Goal: Task Accomplishment & Management: Use online tool/utility

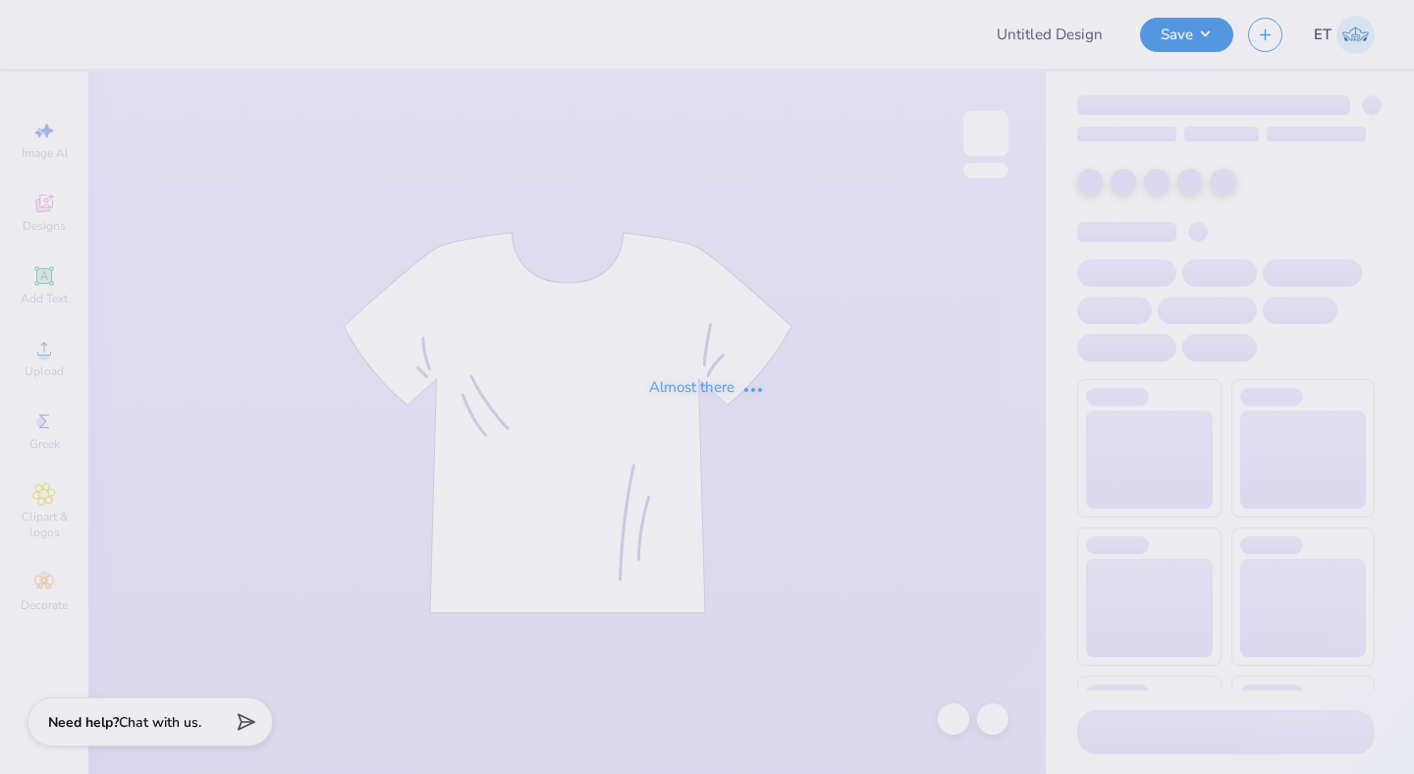
type input "K-State College of Business Merch"
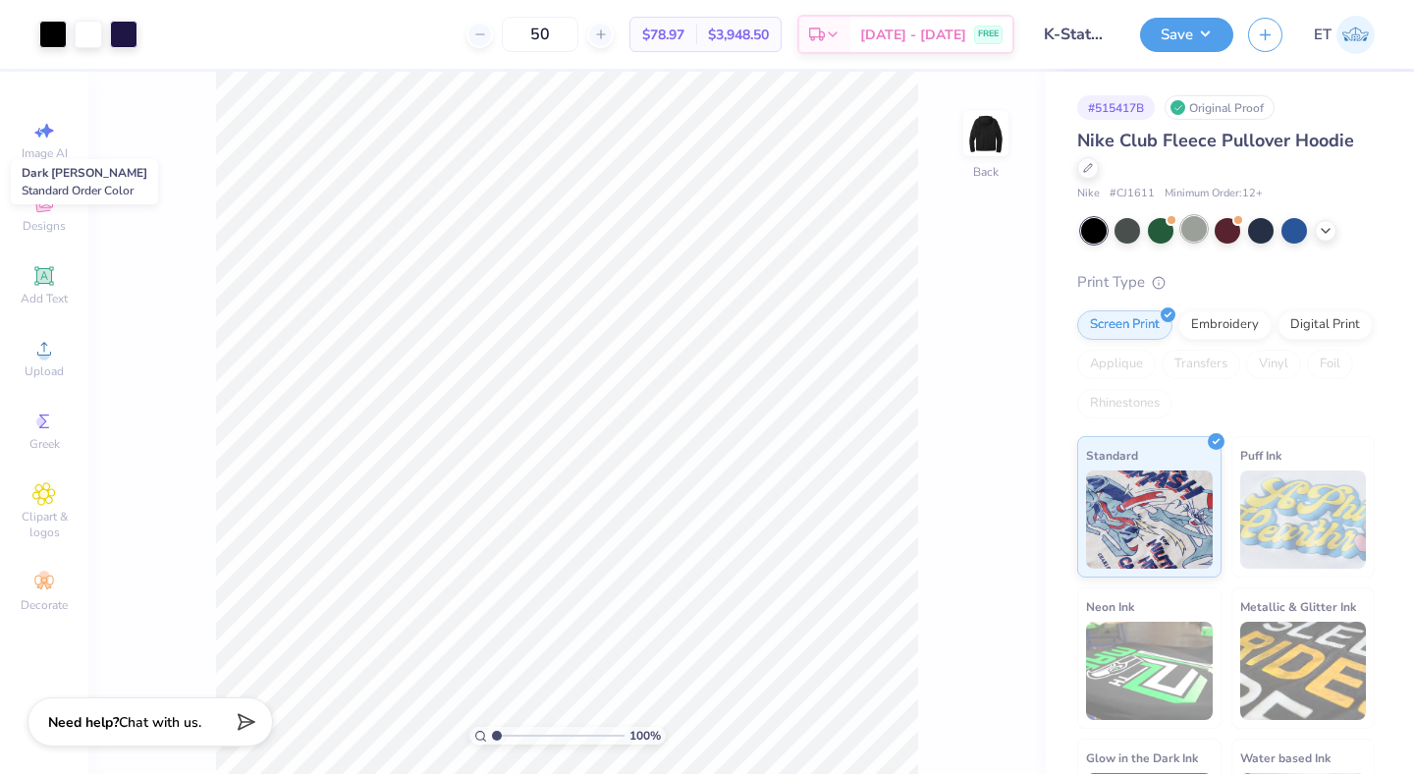
click at [1198, 226] on div at bounding box center [1194, 229] width 26 height 26
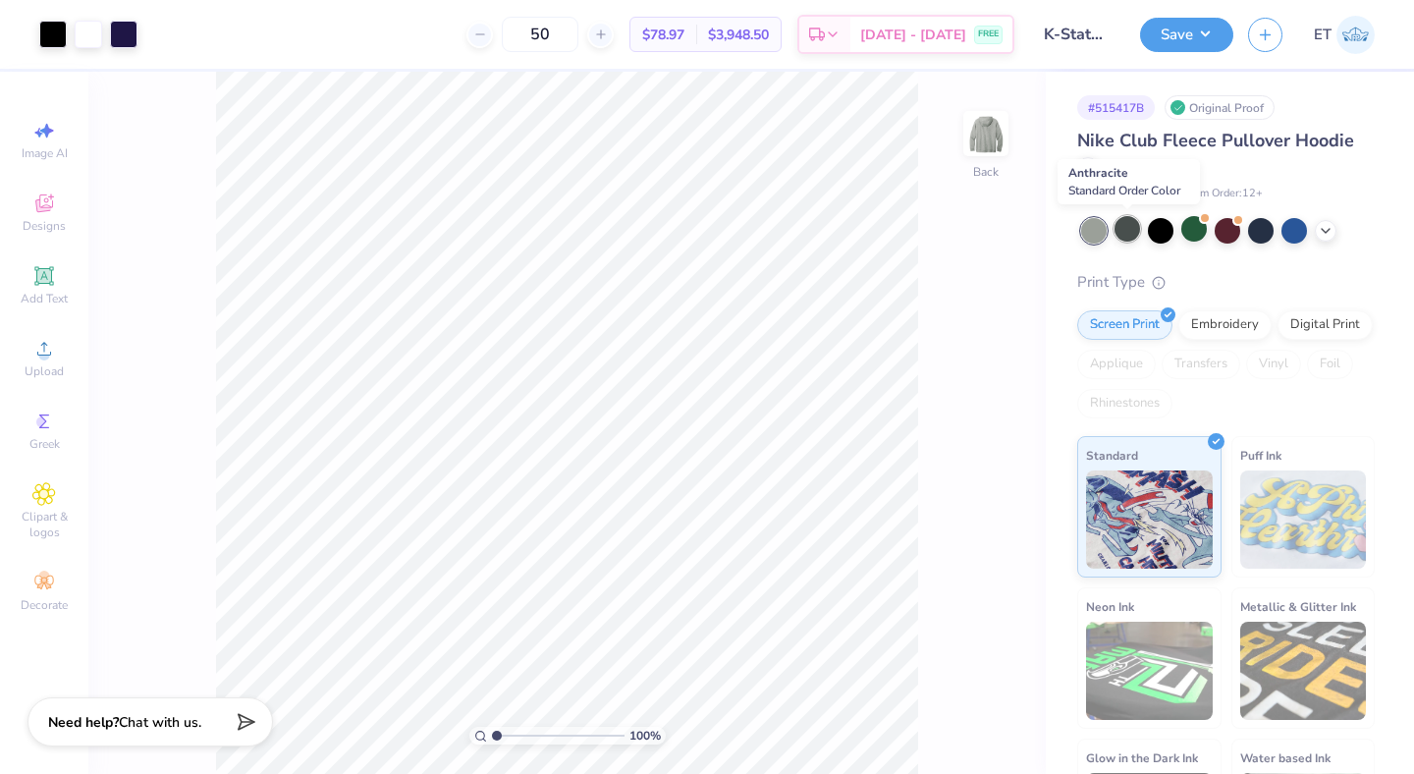
click at [1133, 229] on div at bounding box center [1128, 229] width 26 height 26
click at [1321, 232] on icon at bounding box center [1326, 229] width 16 height 16
click at [1328, 234] on div at bounding box center [1328, 229] width 26 height 26
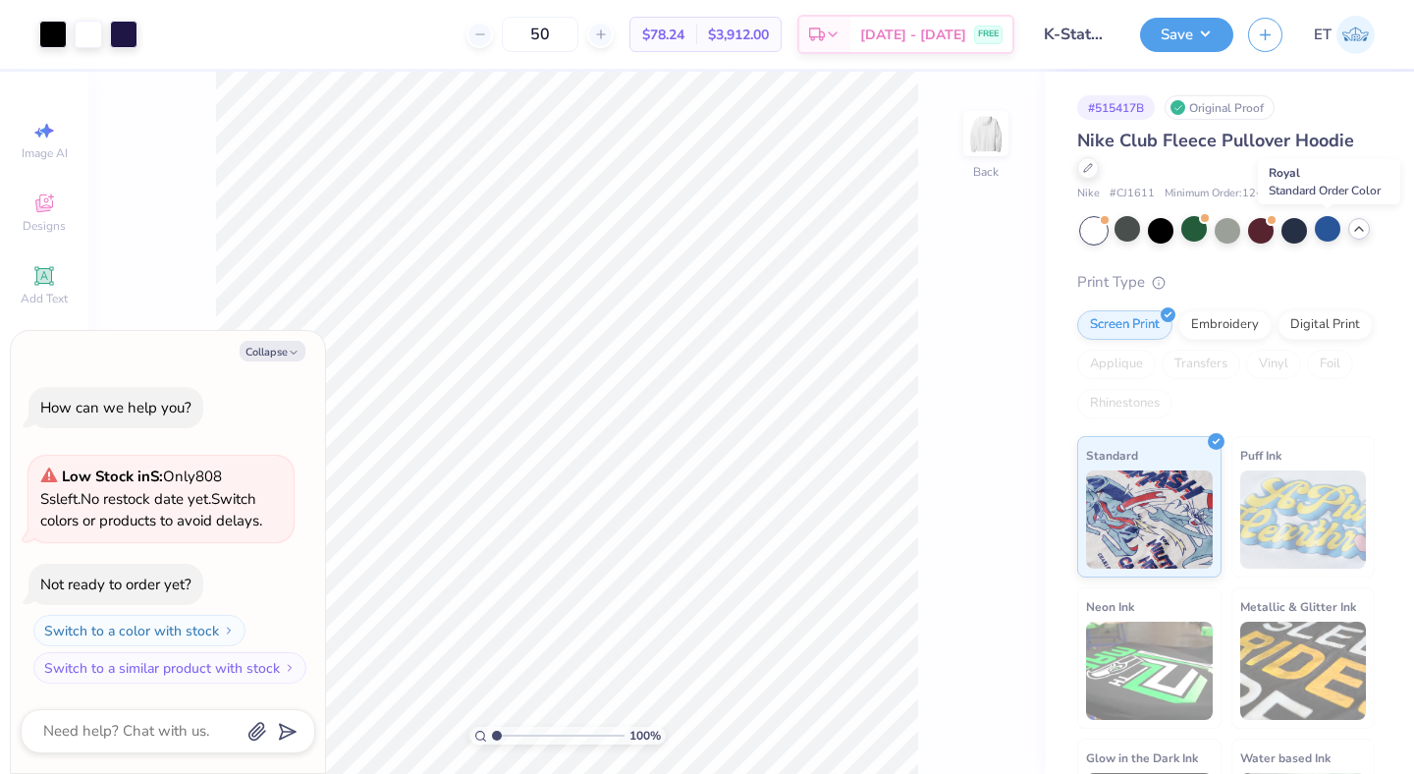
scroll to position [109, 0]
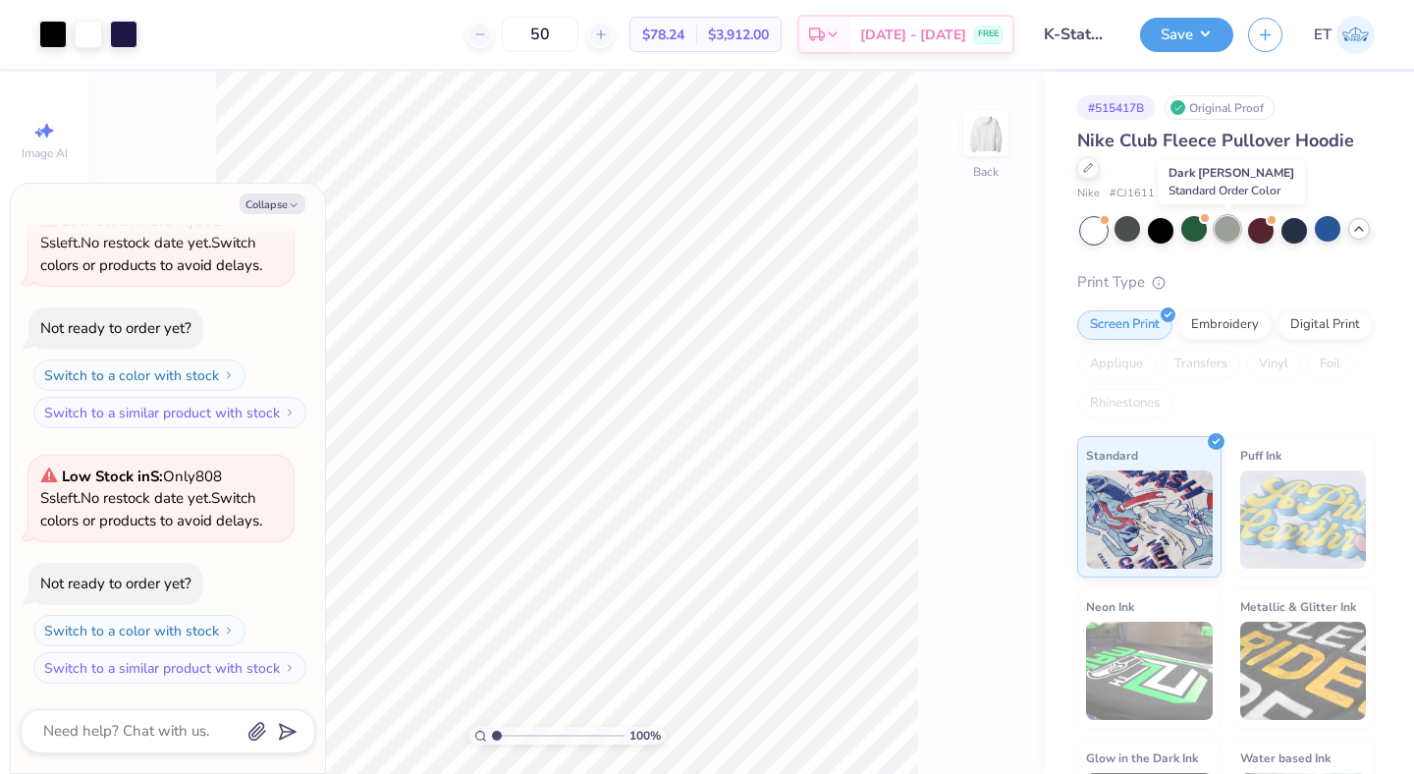
click at [1227, 231] on div at bounding box center [1228, 229] width 26 height 26
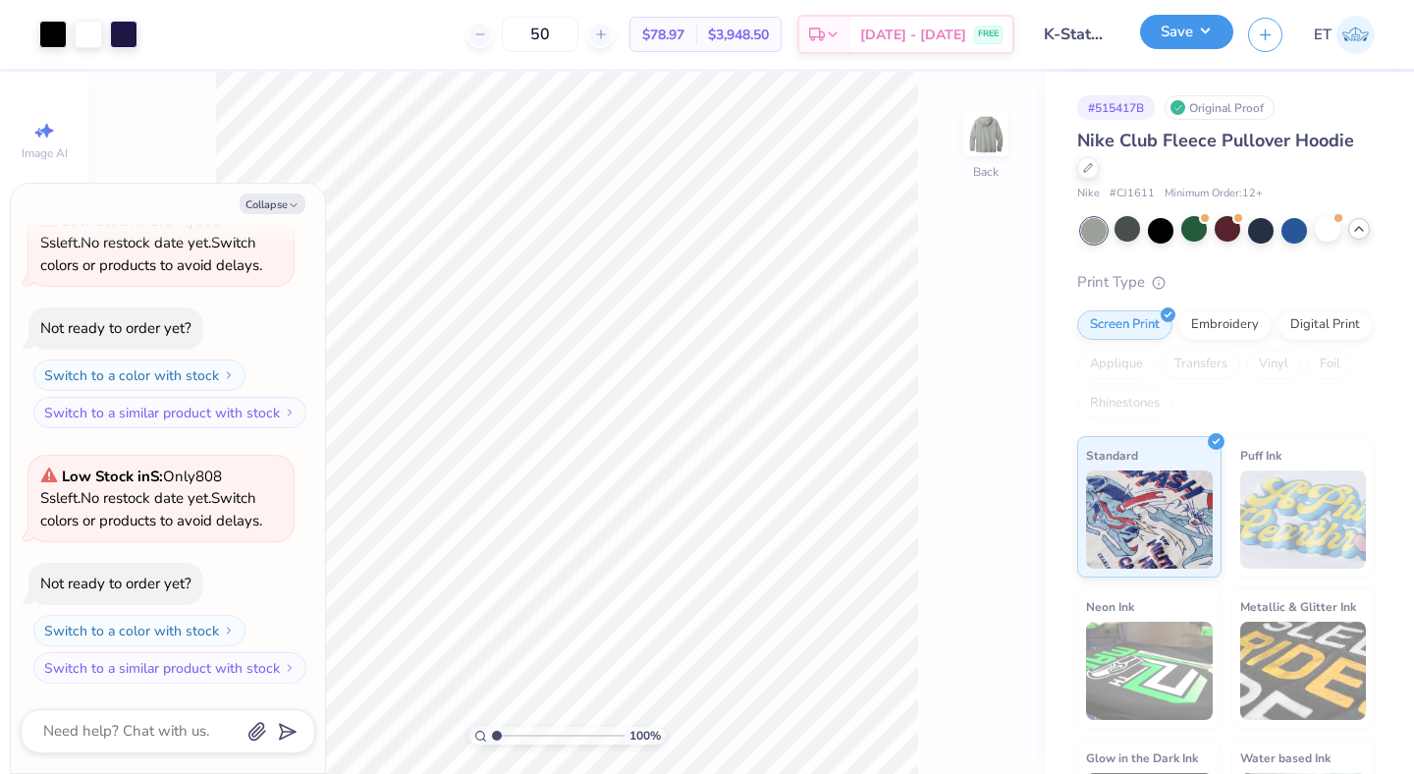
click at [1194, 43] on button "Save" at bounding box center [1186, 32] width 93 height 34
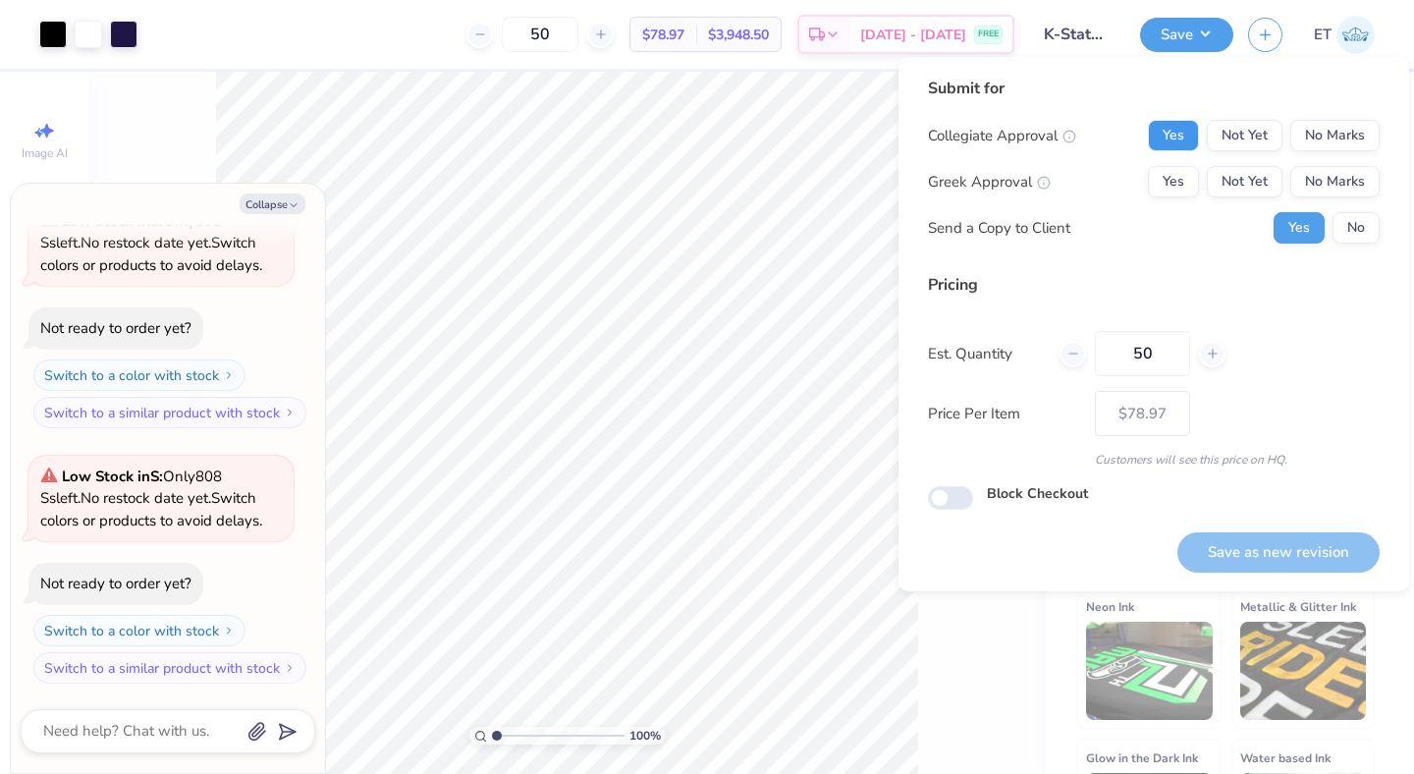
click at [1191, 129] on button "Yes" at bounding box center [1173, 135] width 51 height 31
click at [1346, 170] on button "No Marks" at bounding box center [1334, 181] width 89 height 31
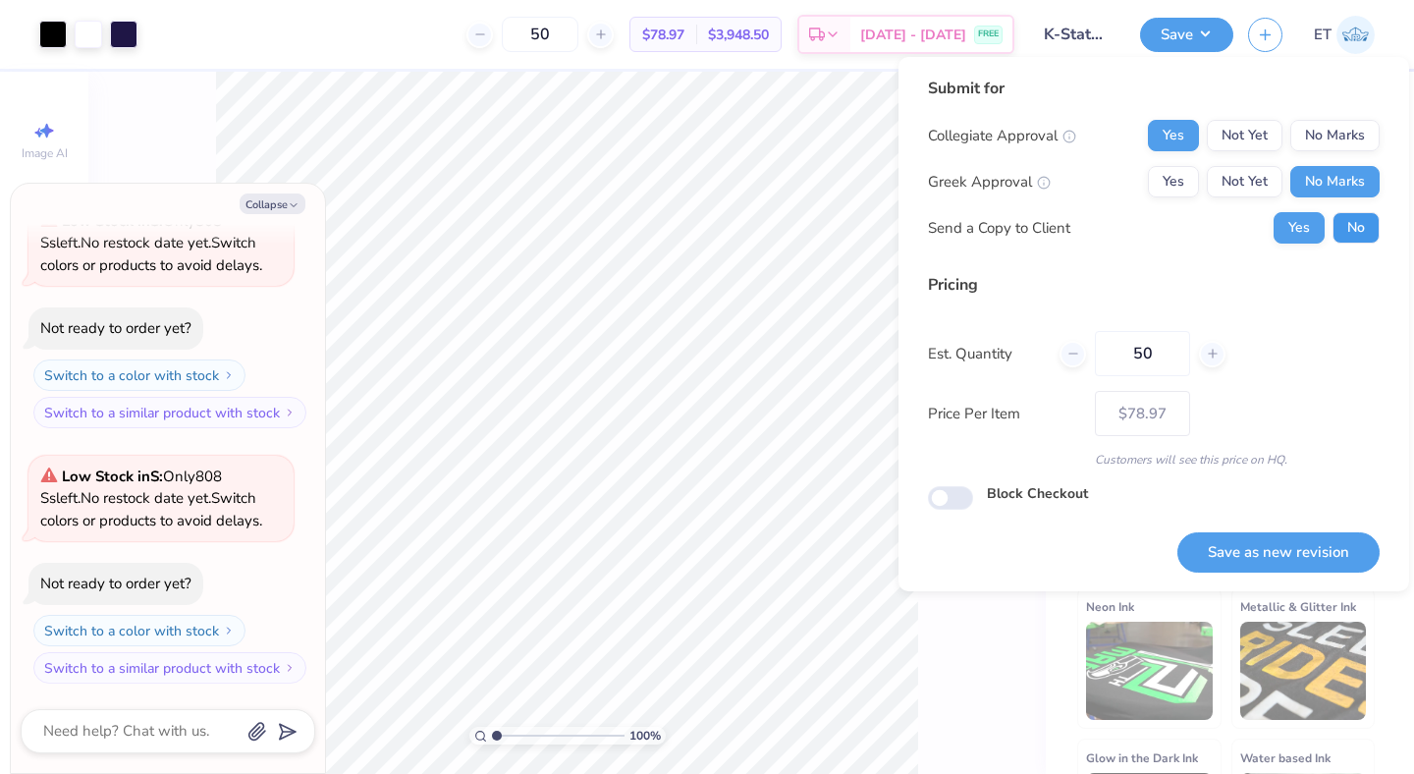
click at [1365, 216] on button "No" at bounding box center [1356, 227] width 47 height 31
type textarea "x"
click at [1278, 554] on button "Save as new revision" at bounding box center [1278, 552] width 202 height 40
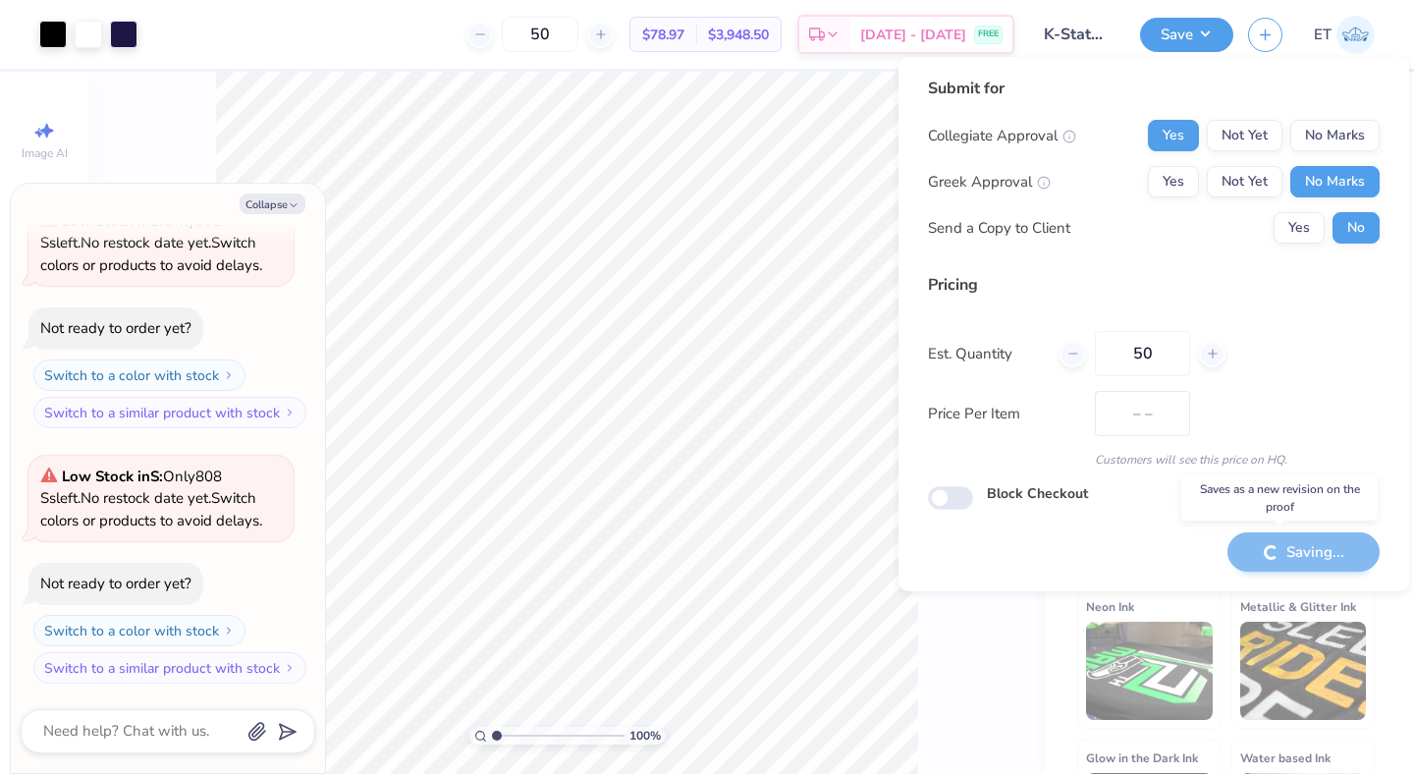
type input "$78.97"
type textarea "x"
type input "– –"
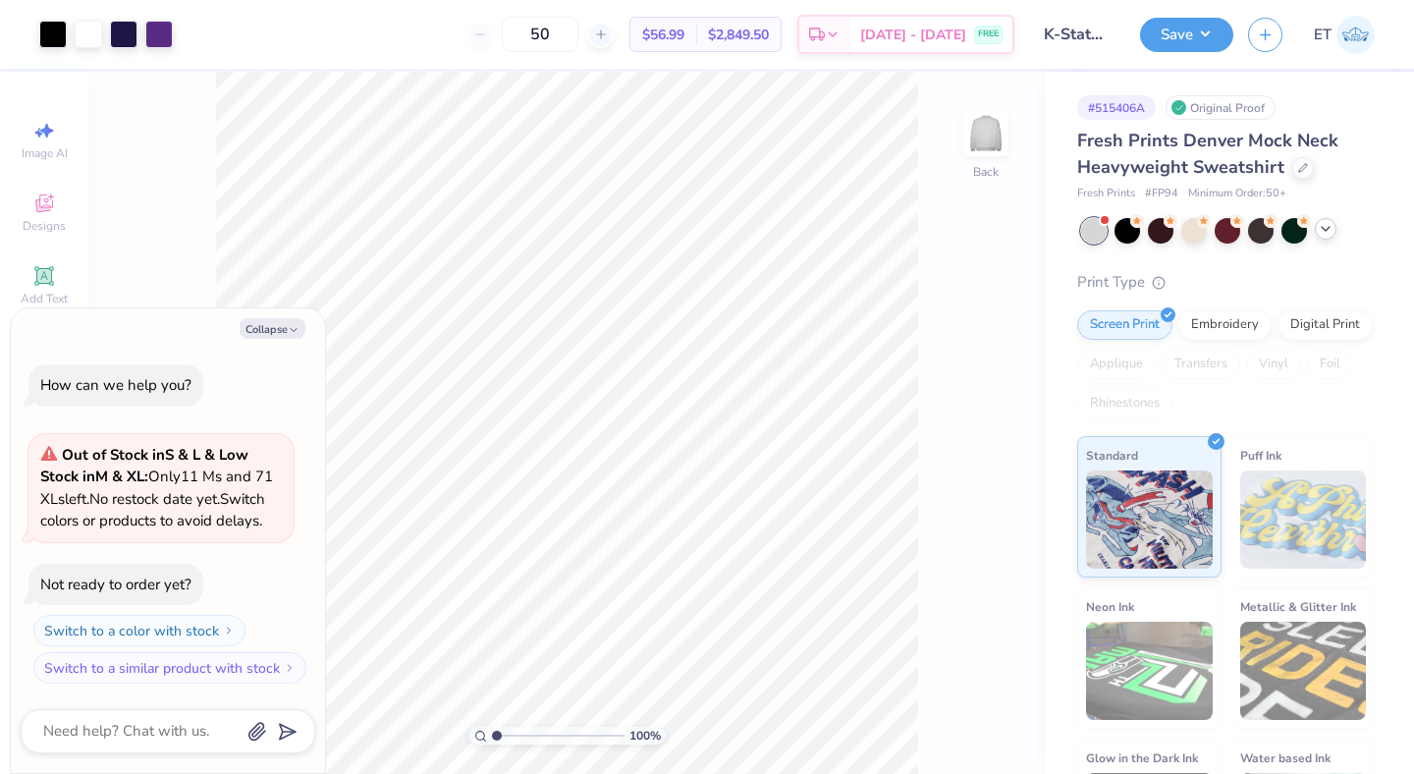
click at [1324, 238] on div at bounding box center [1326, 229] width 22 height 22
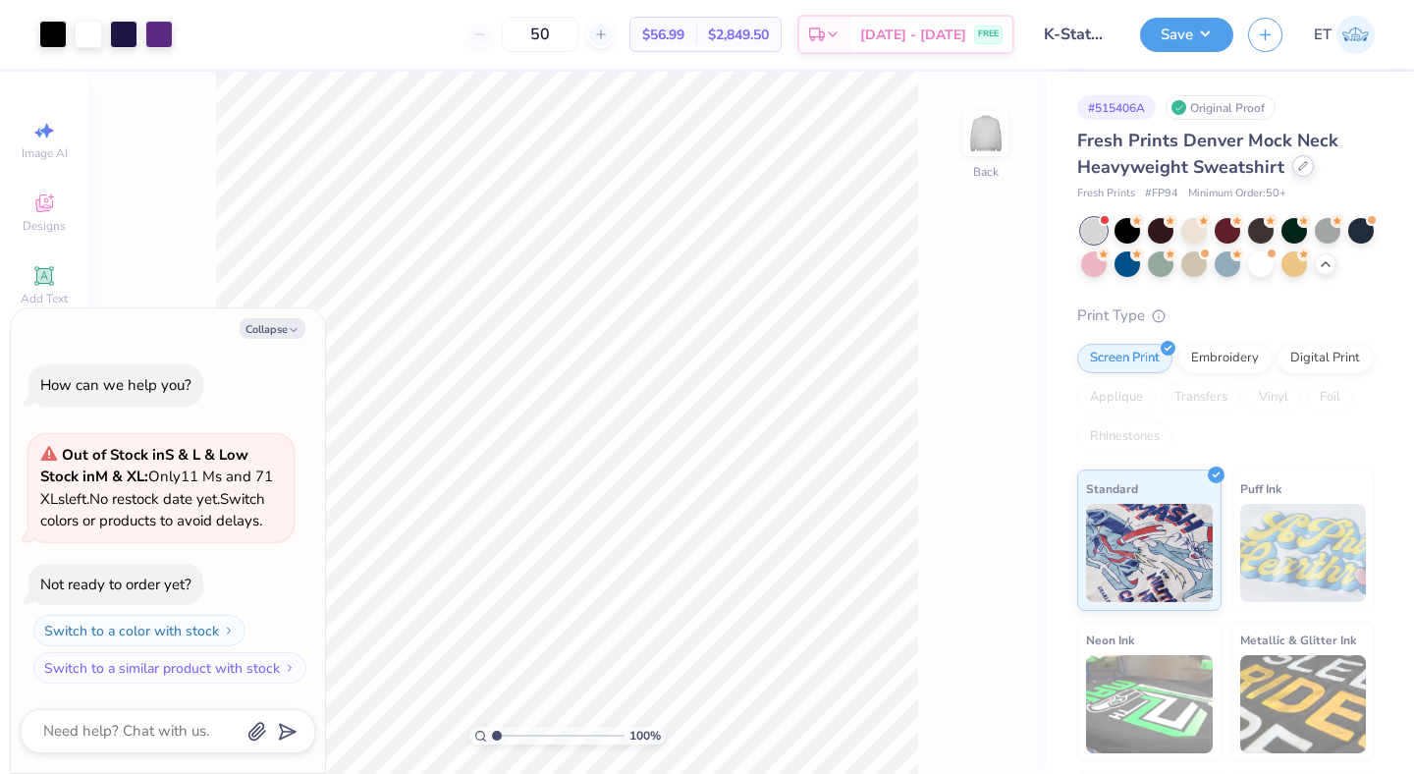
click at [1304, 167] on icon at bounding box center [1303, 166] width 10 height 10
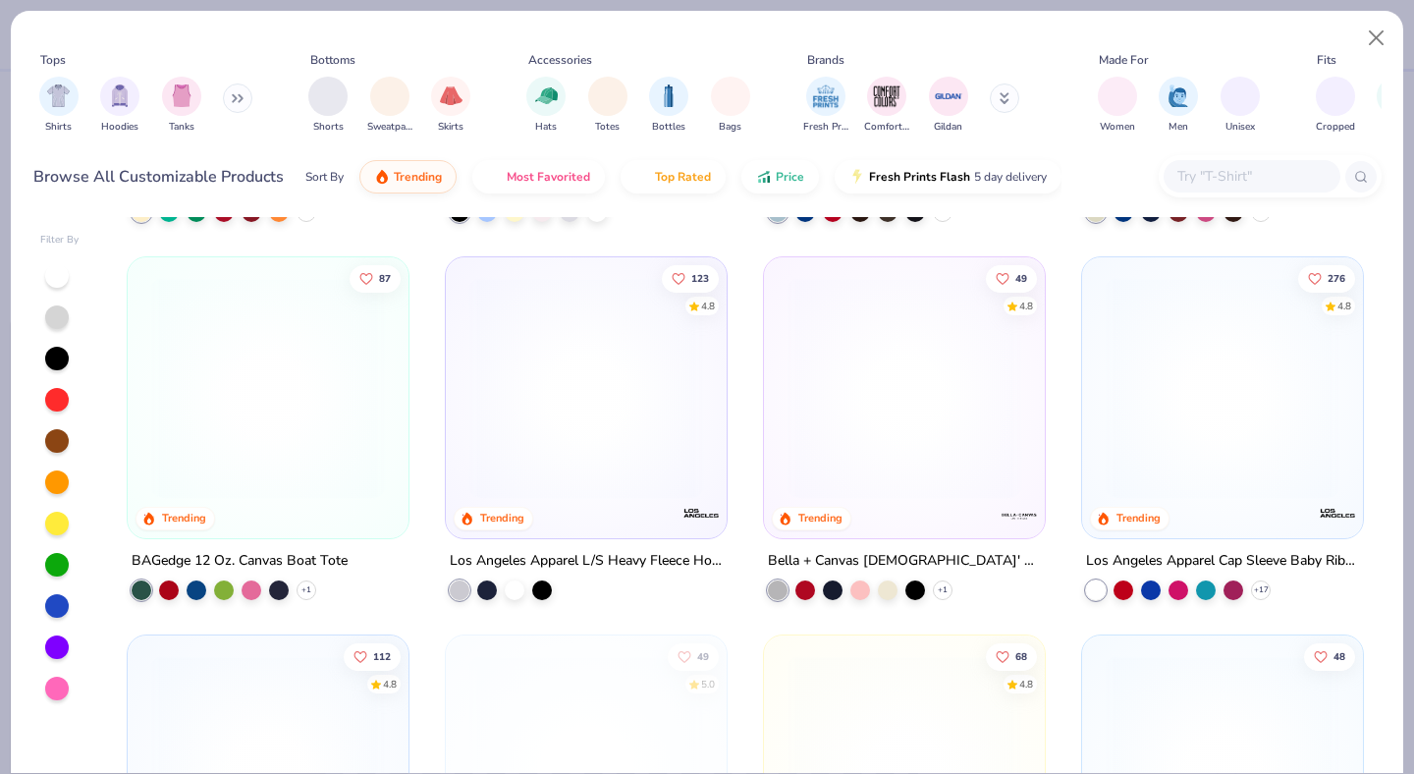
scroll to position [1872, 0]
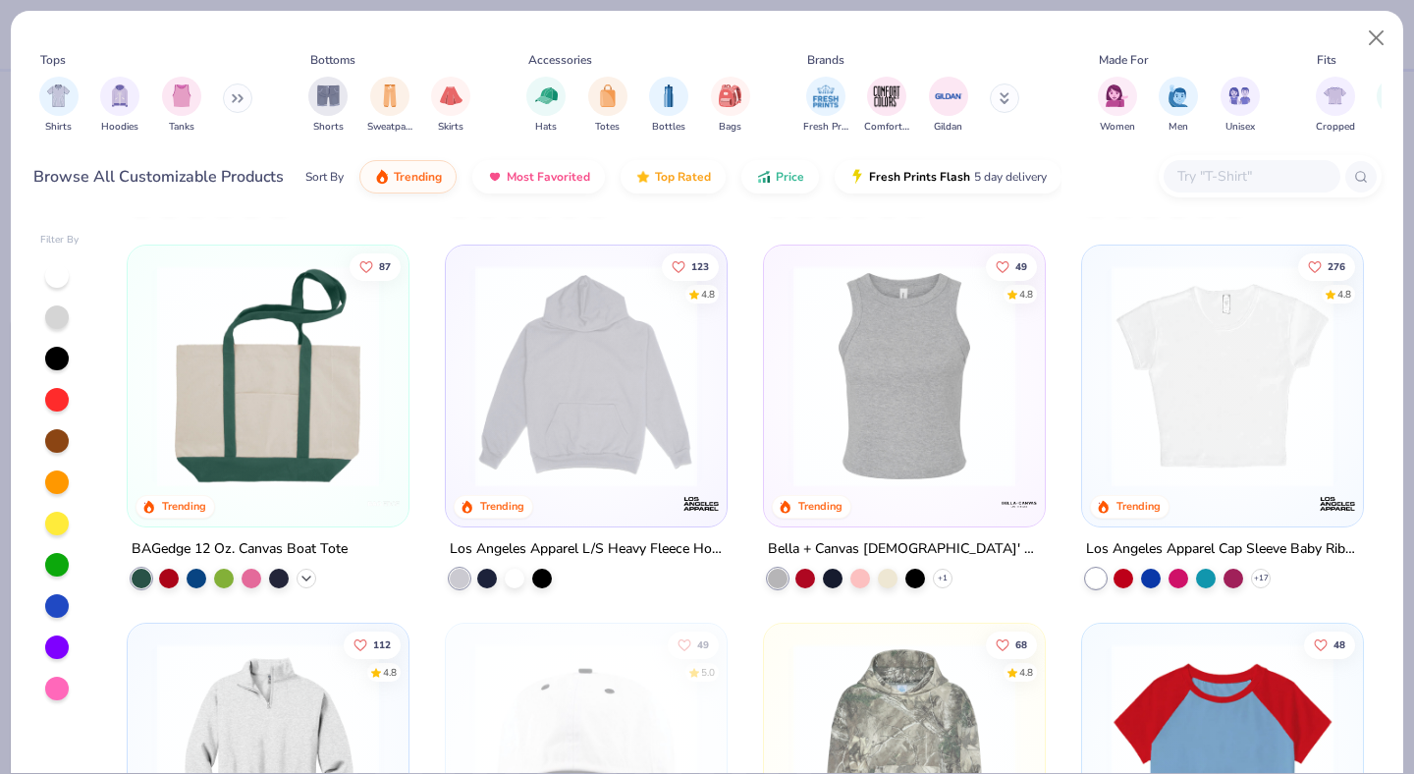
click at [301, 576] on icon at bounding box center [307, 578] width 16 height 16
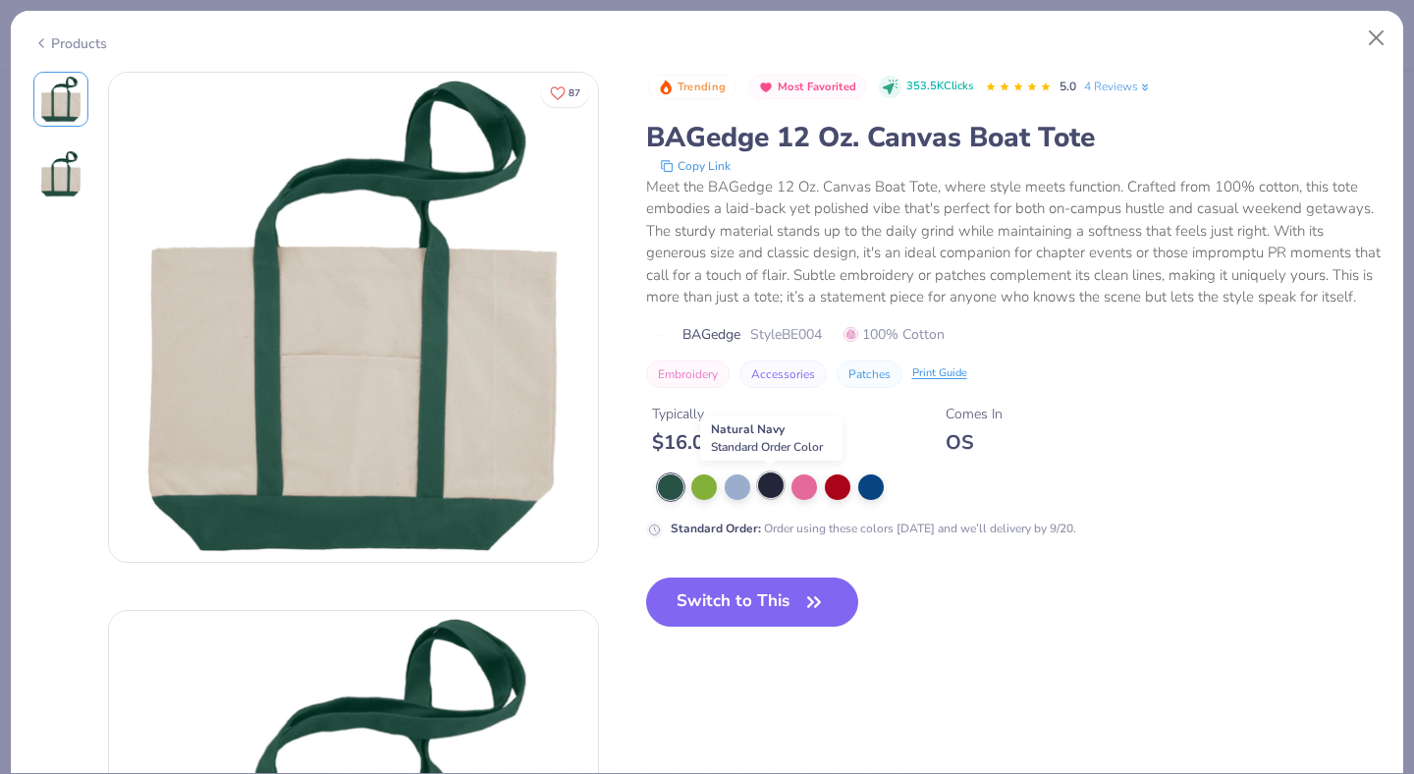
click at [766, 483] on div at bounding box center [771, 485] width 26 height 26
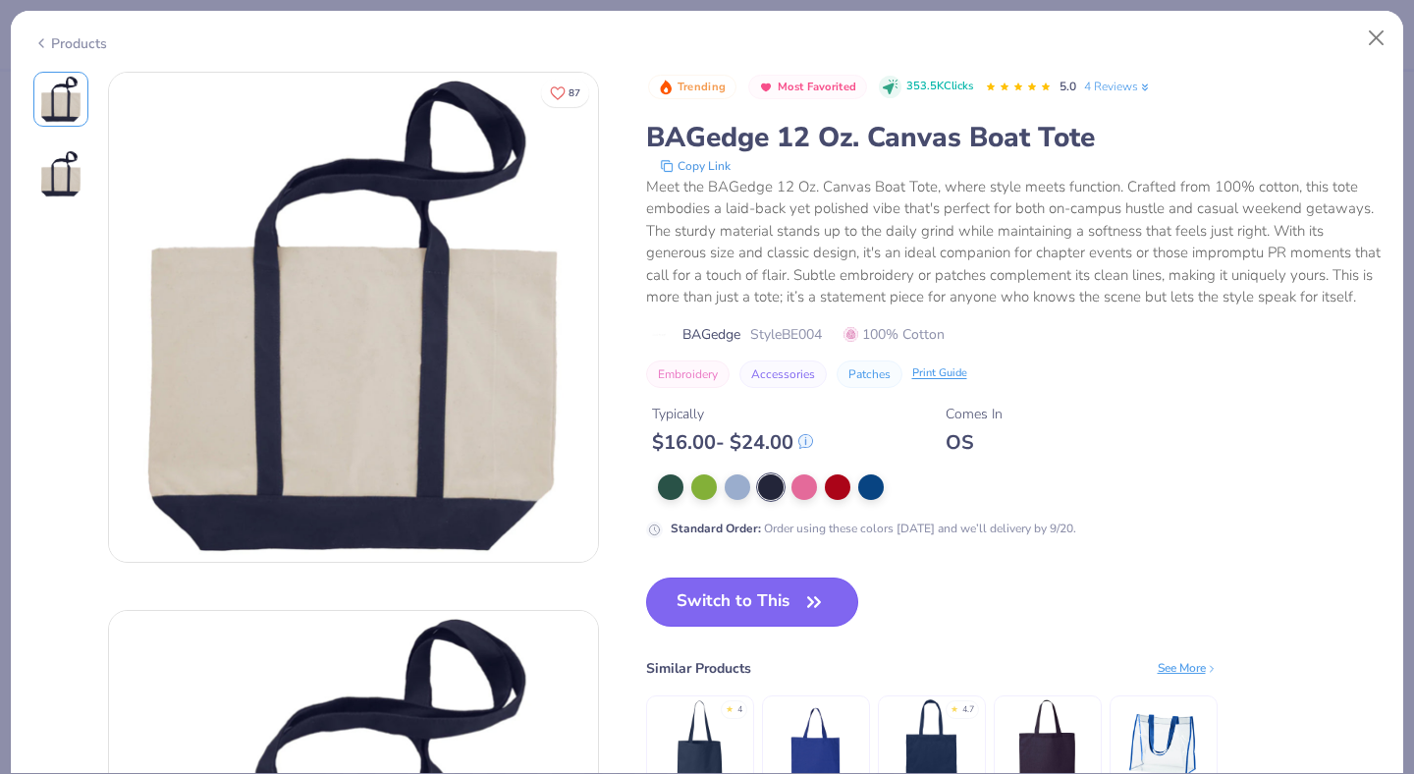
click at [765, 588] on button "Switch to This" at bounding box center [752, 601] width 213 height 49
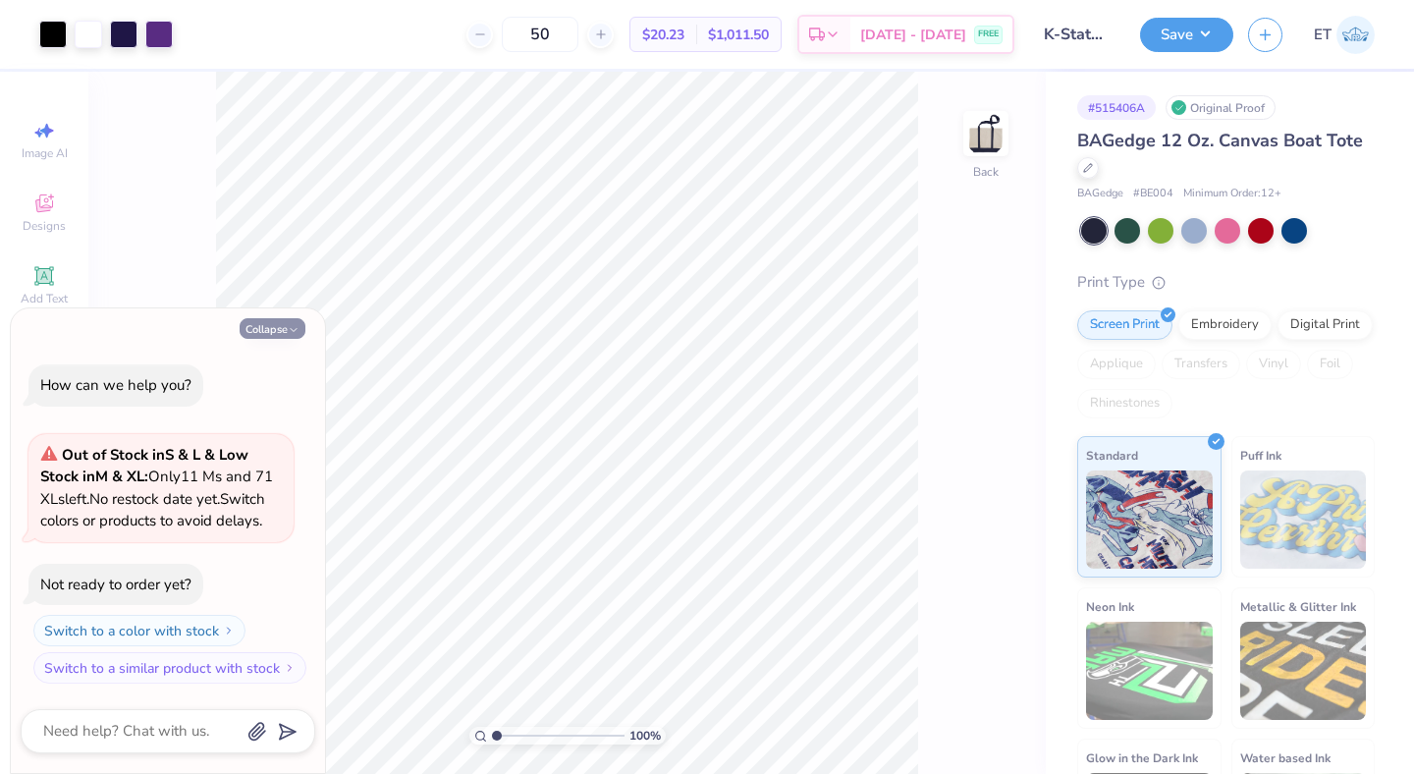
click at [283, 318] on button "Collapse" at bounding box center [273, 328] width 66 height 21
type textarea "x"
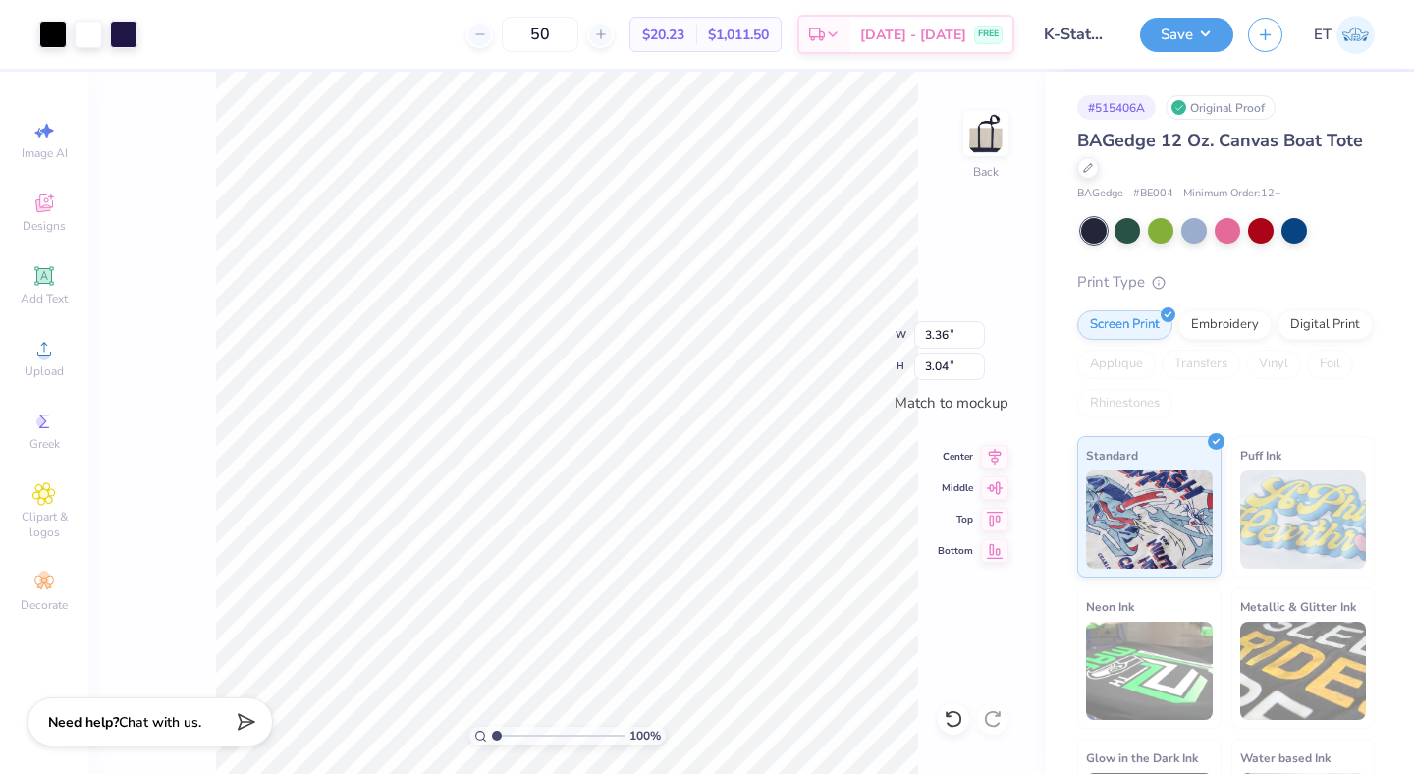
type input "3.37"
type input "3.05"
type input "3.41"
type input "3.47"
type input "3.50"
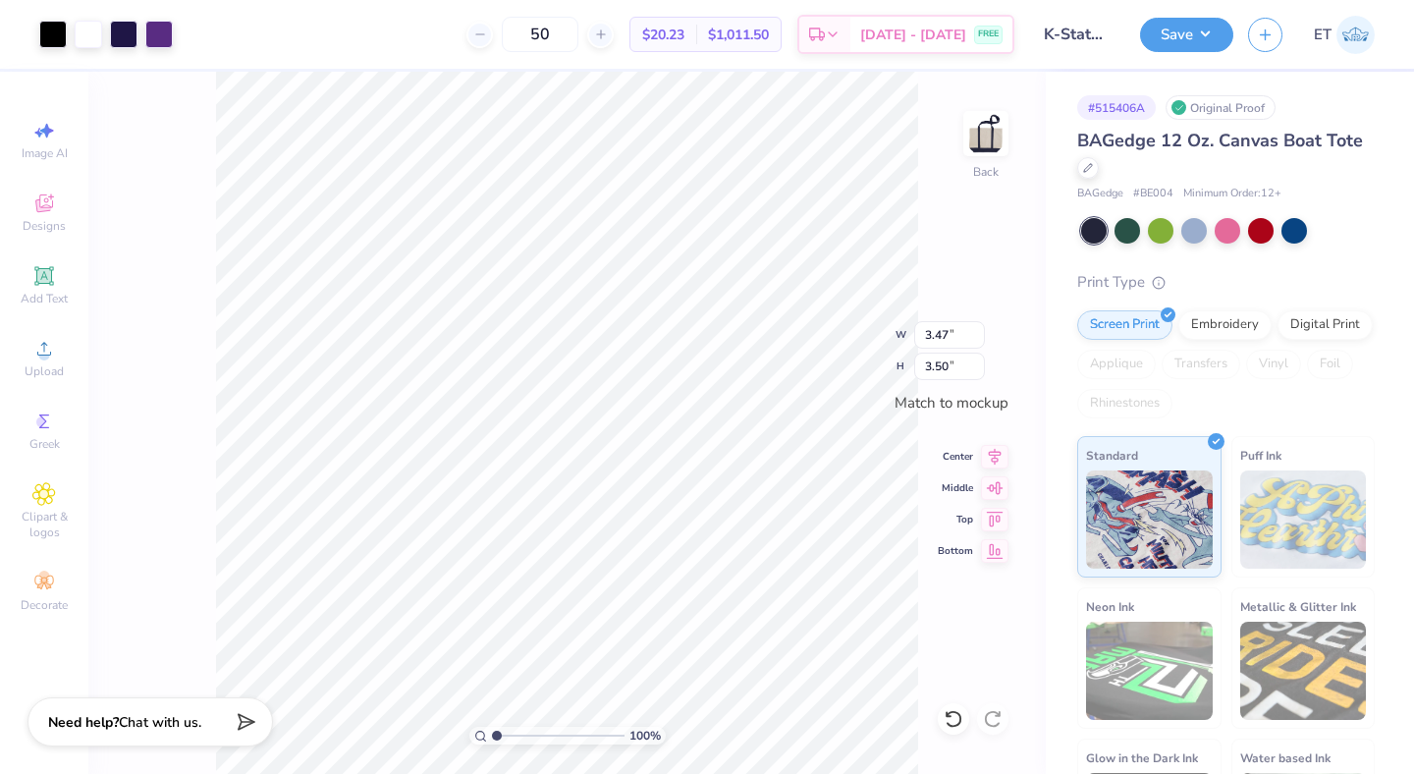
type input "3.49"
type input "3.52"
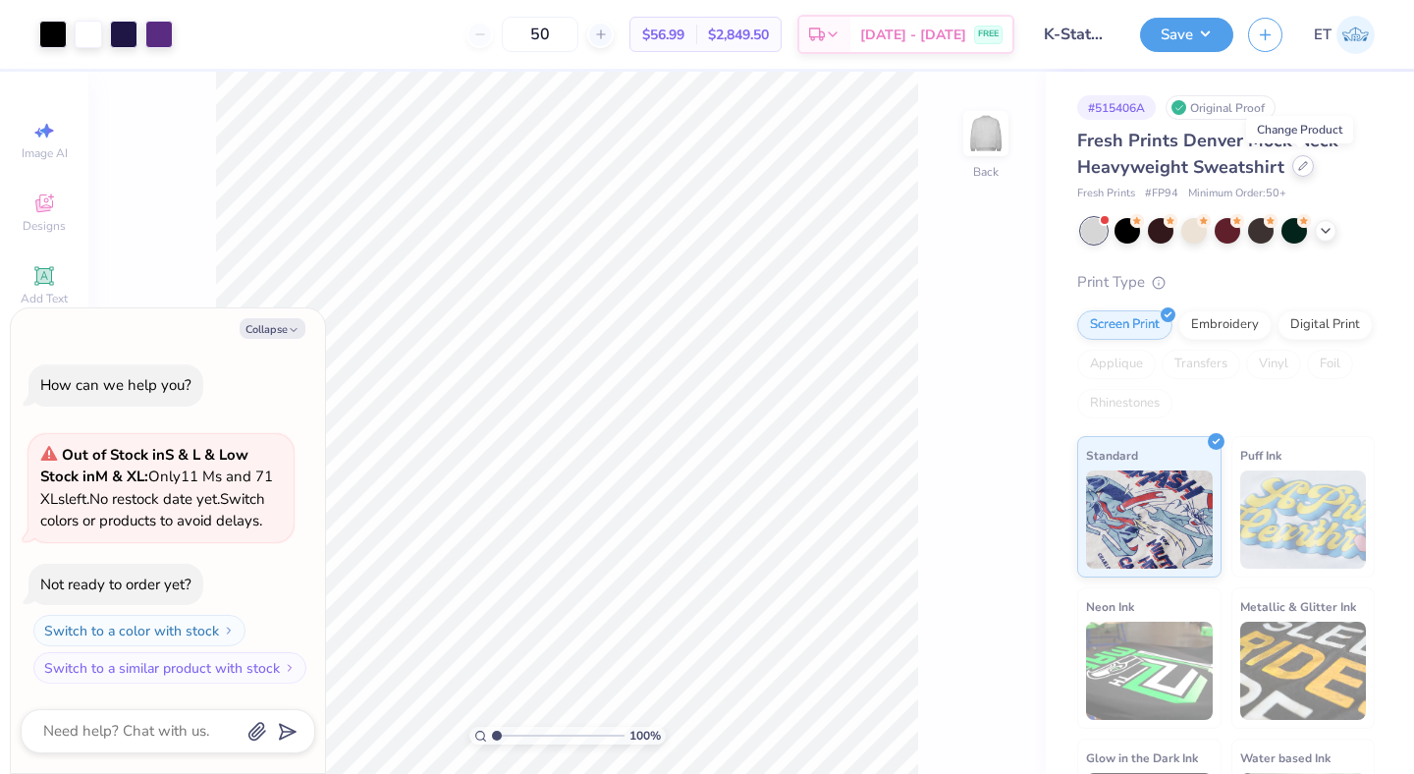
click at [1299, 168] on icon at bounding box center [1303, 166] width 8 height 8
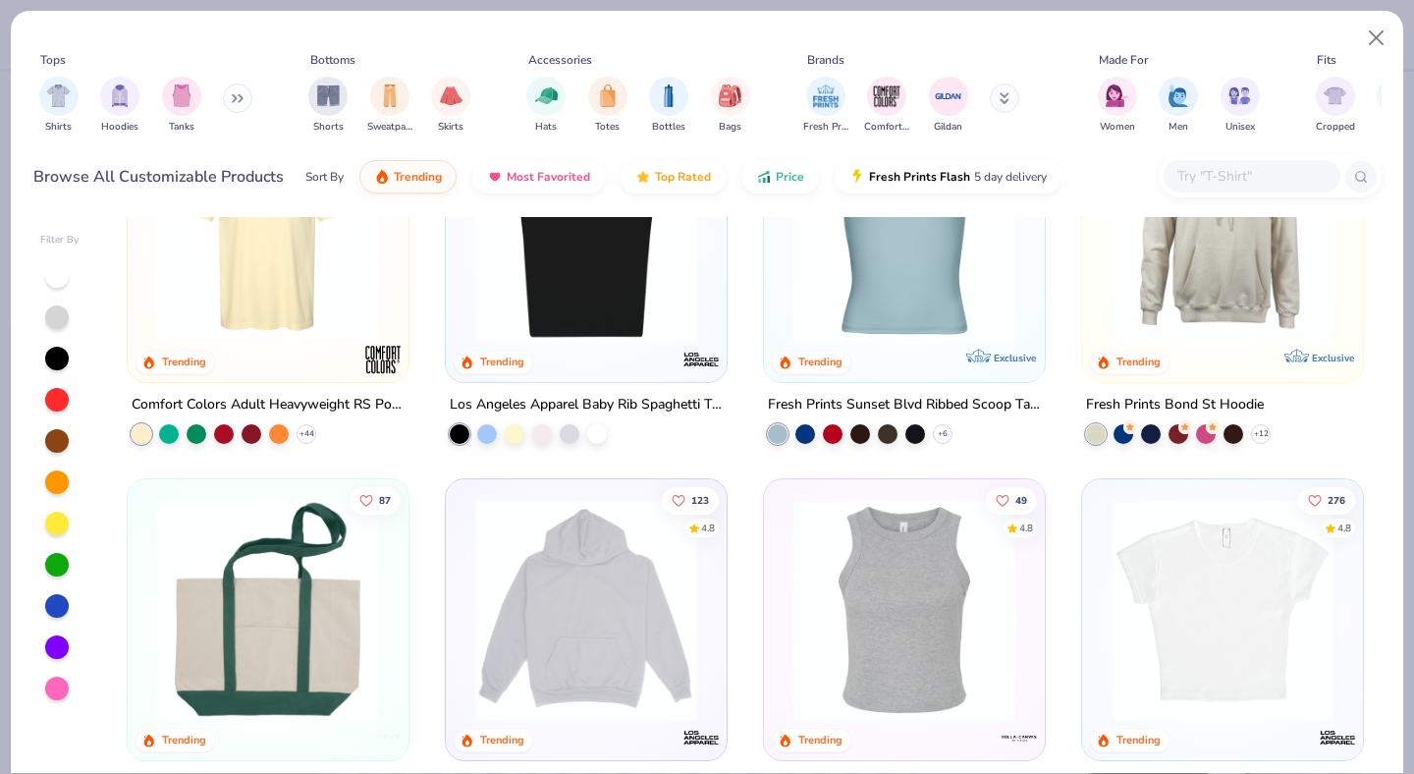
scroll to position [1895, 0]
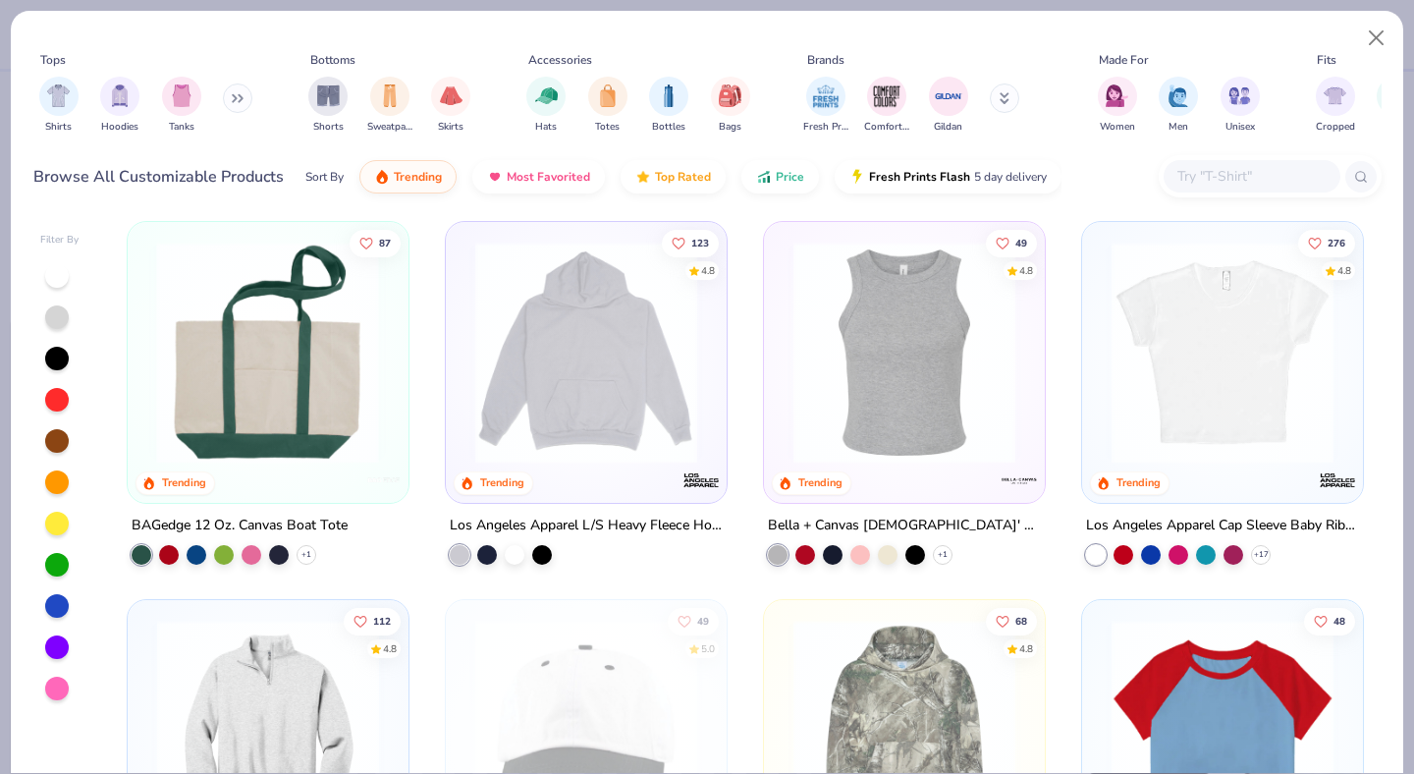
click at [147, 410] on img at bounding box center [27, 353] width 242 height 222
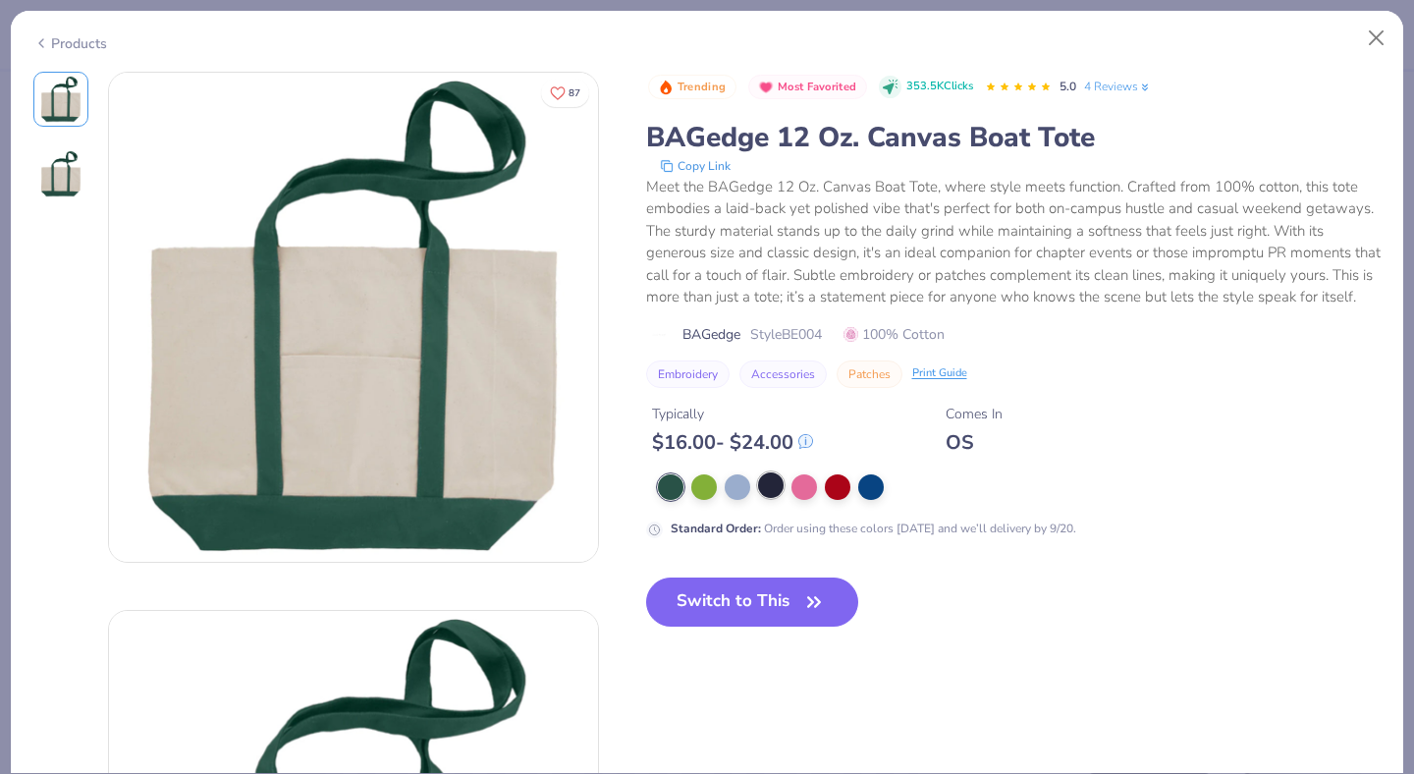
click at [772, 490] on div at bounding box center [771, 485] width 26 height 26
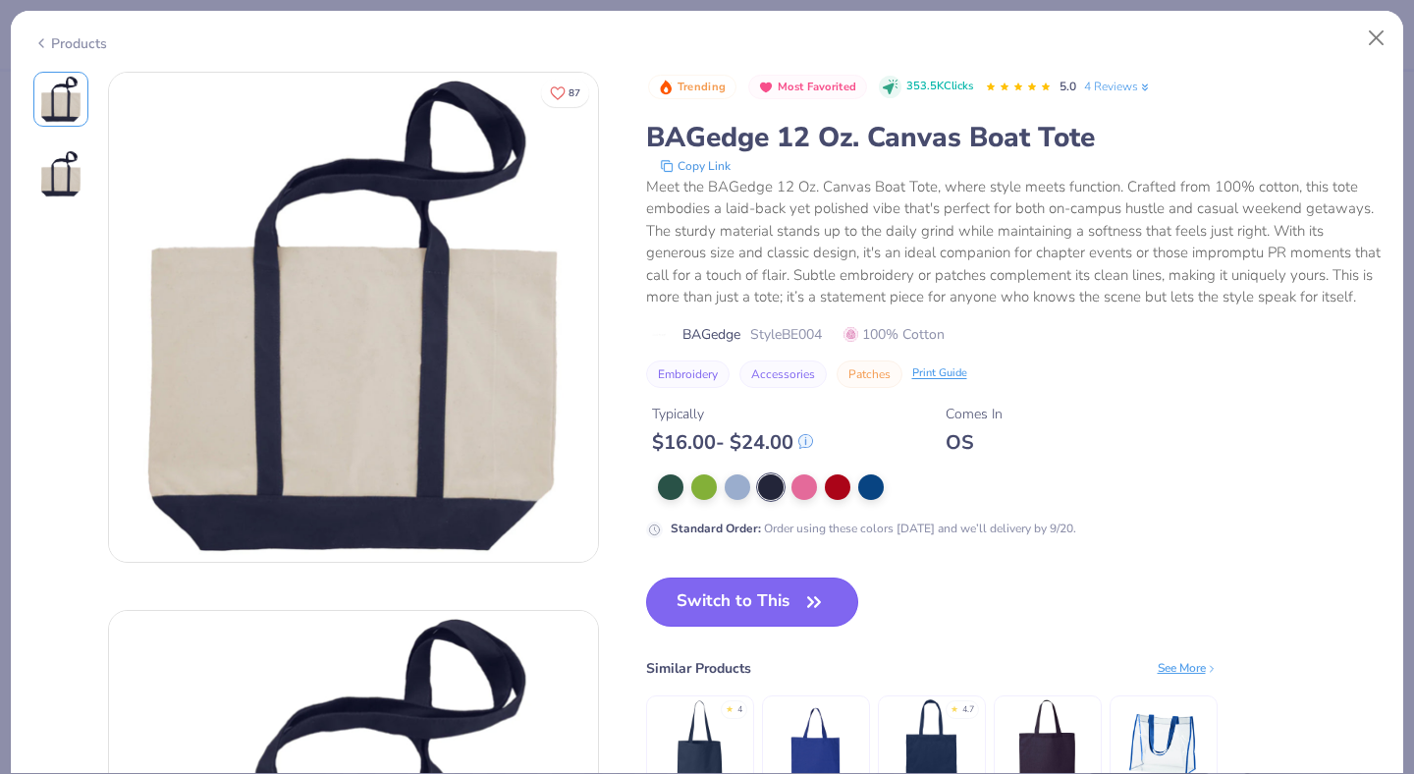
click at [769, 601] on button "Switch to This" at bounding box center [752, 601] width 213 height 49
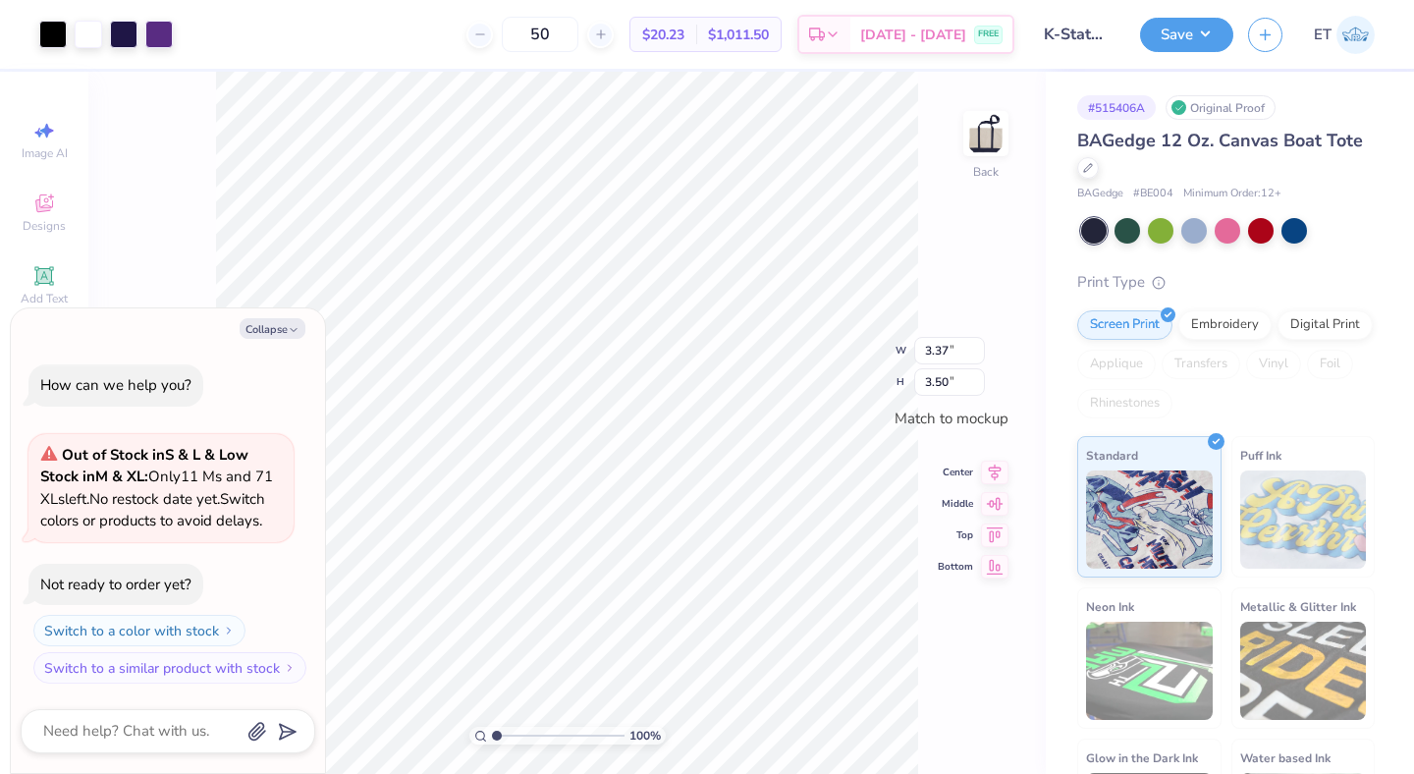
type textarea "x"
type input "3.51"
click at [262, 318] on button "Collapse" at bounding box center [273, 328] width 66 height 21
type textarea "x"
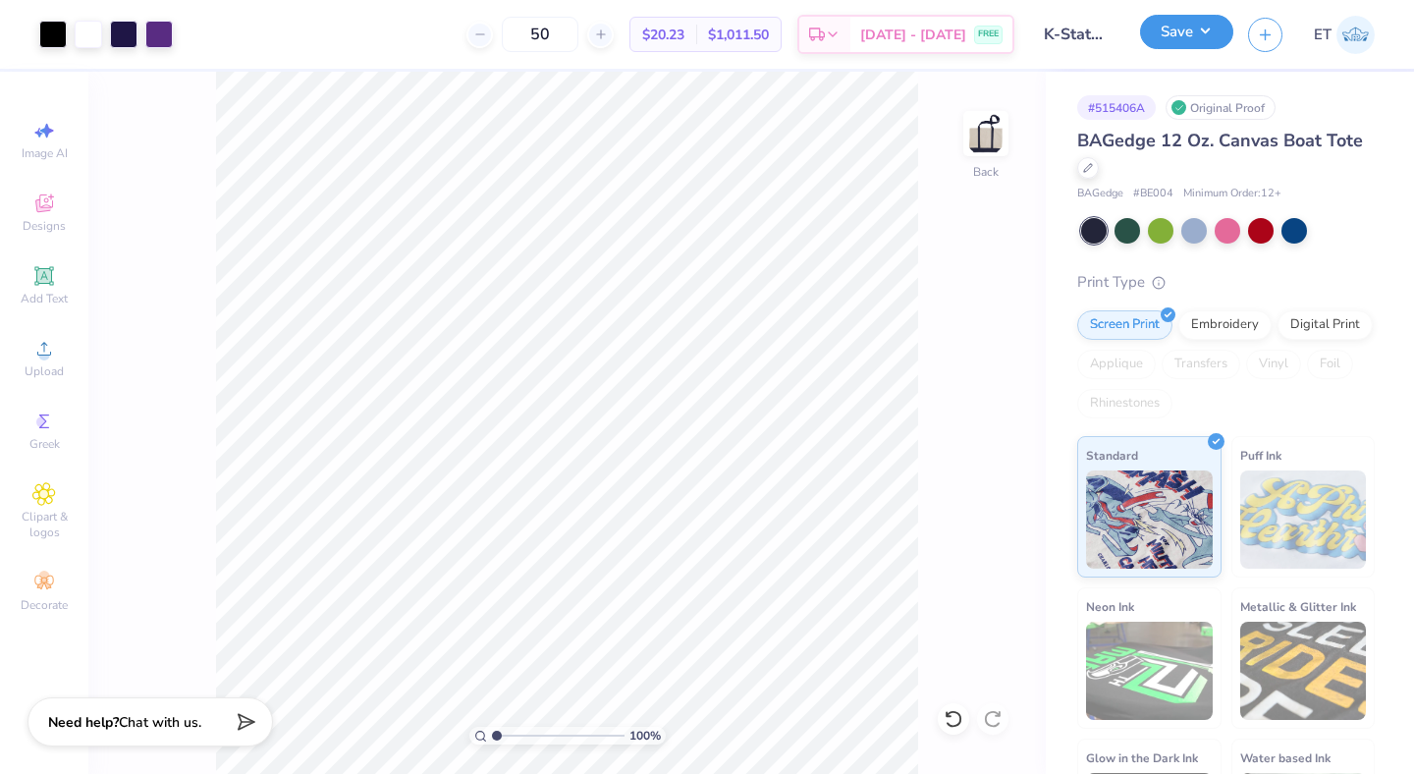
click at [1216, 31] on button "Save" at bounding box center [1186, 32] width 93 height 34
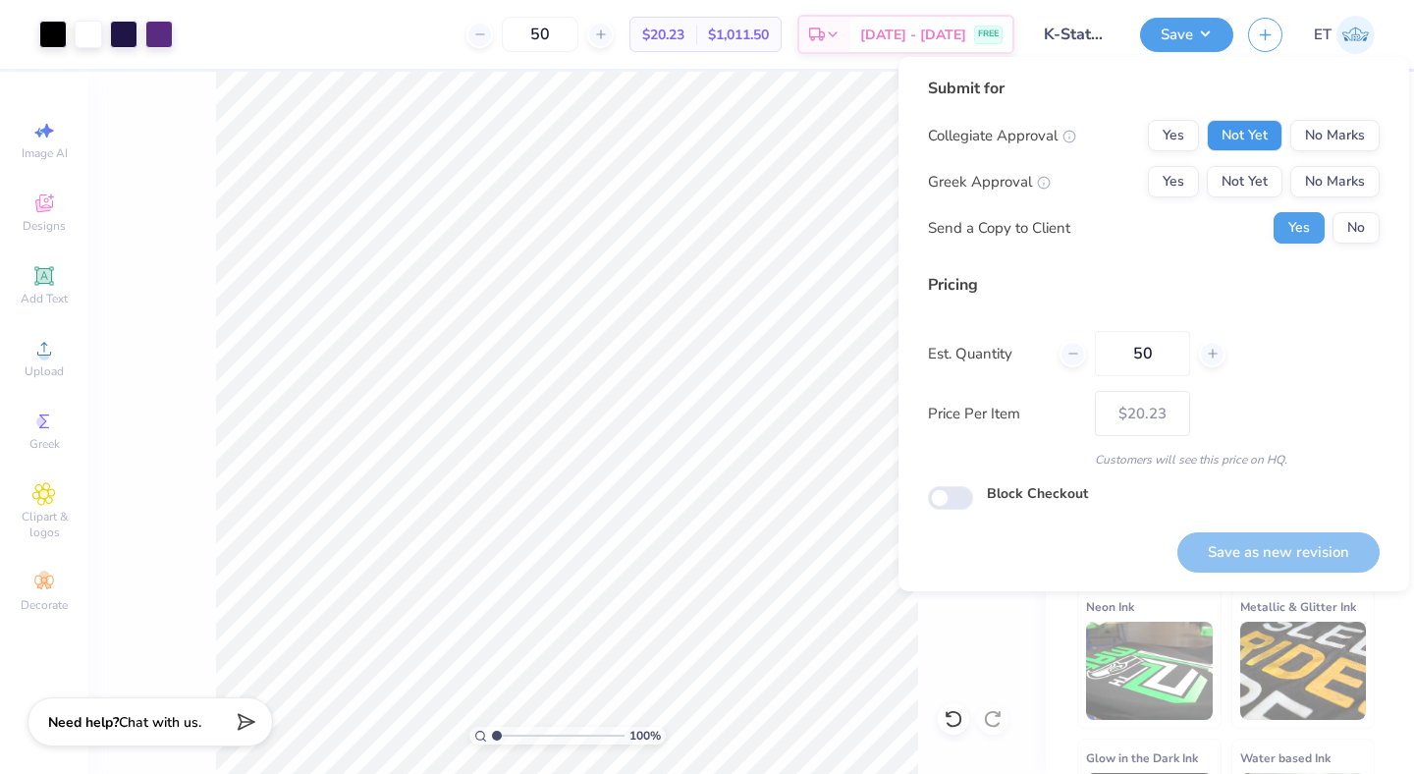
click at [1271, 133] on button "Not Yet" at bounding box center [1245, 135] width 76 height 31
click at [1320, 170] on button "No Marks" at bounding box center [1334, 181] width 89 height 31
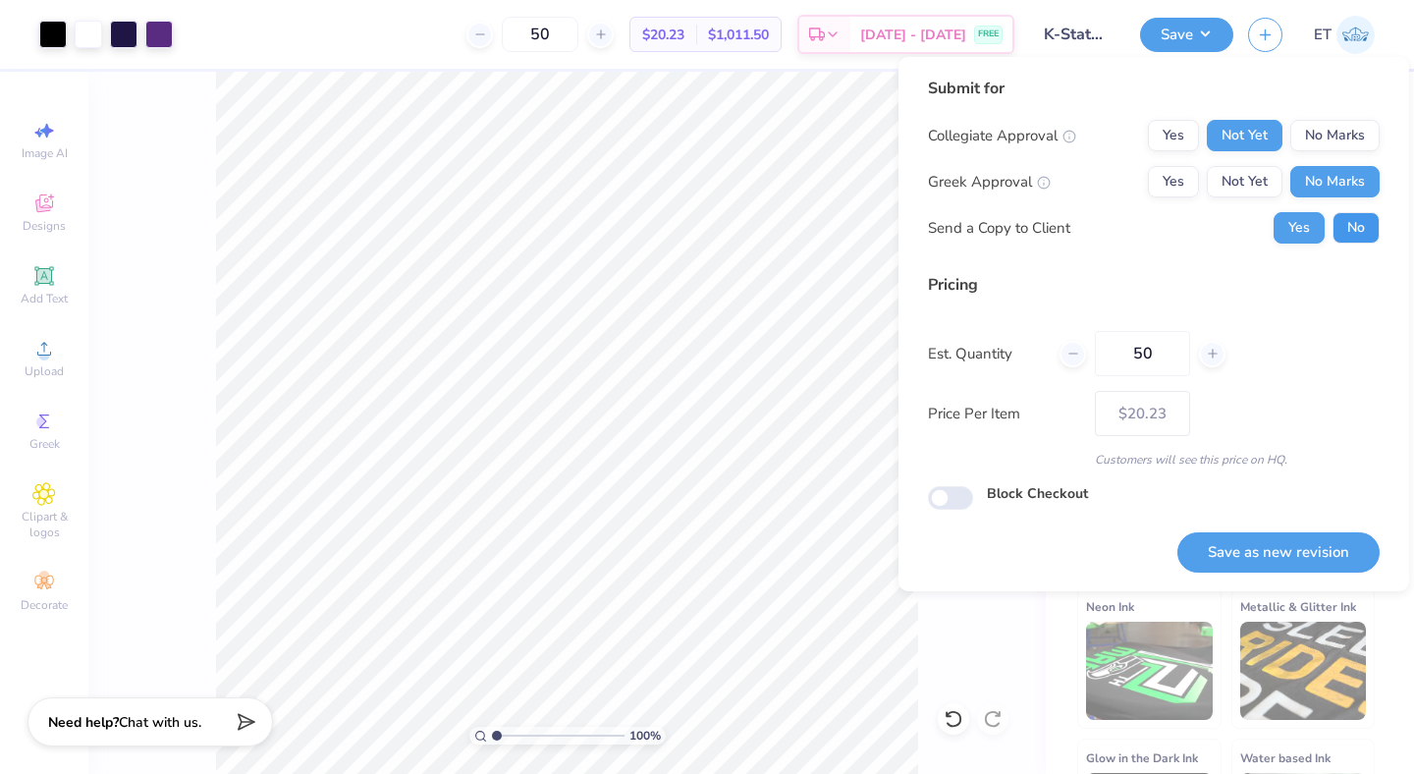
click at [1356, 229] on button "No" at bounding box center [1356, 227] width 47 height 31
click at [1291, 543] on button "Save as new revision" at bounding box center [1278, 552] width 202 height 40
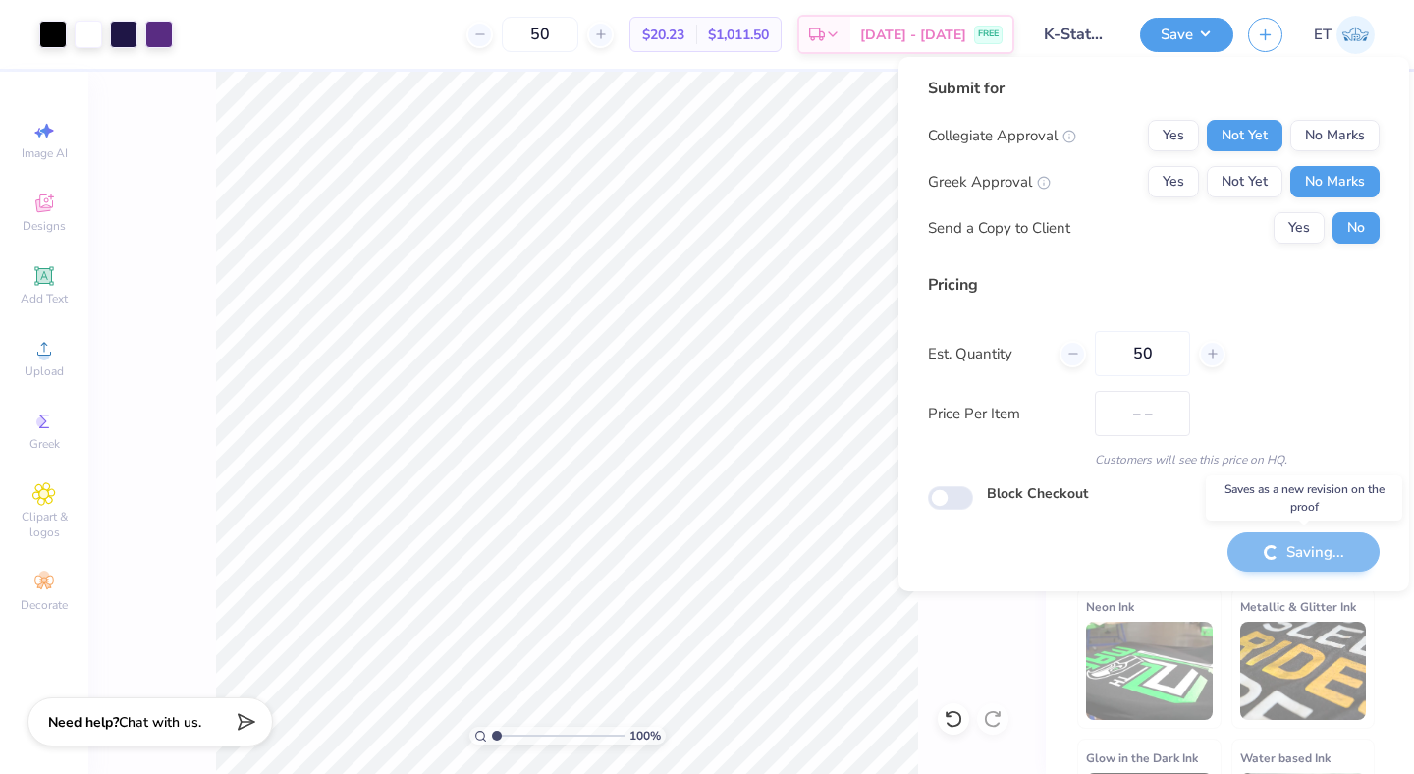
type input "$20.23"
checkbox input "true"
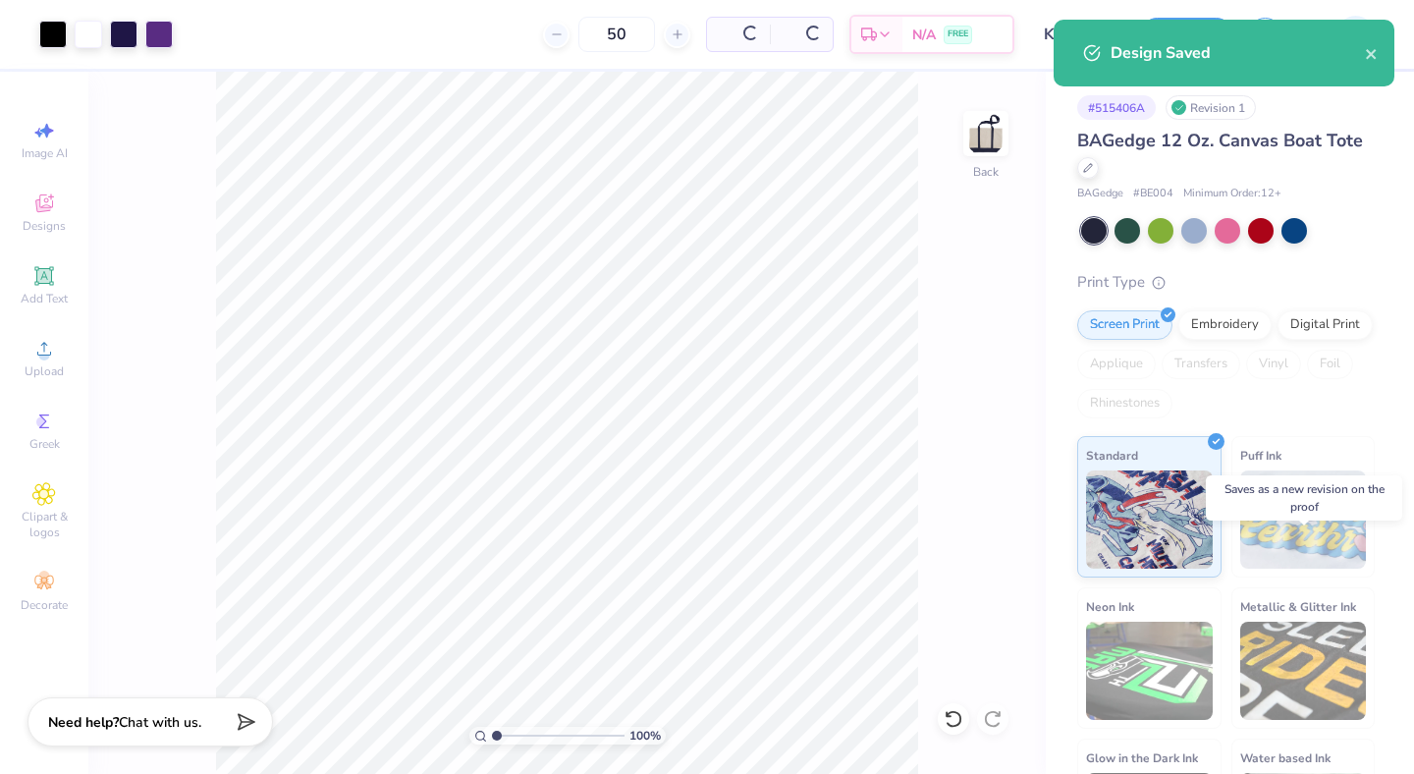
type input "– –"
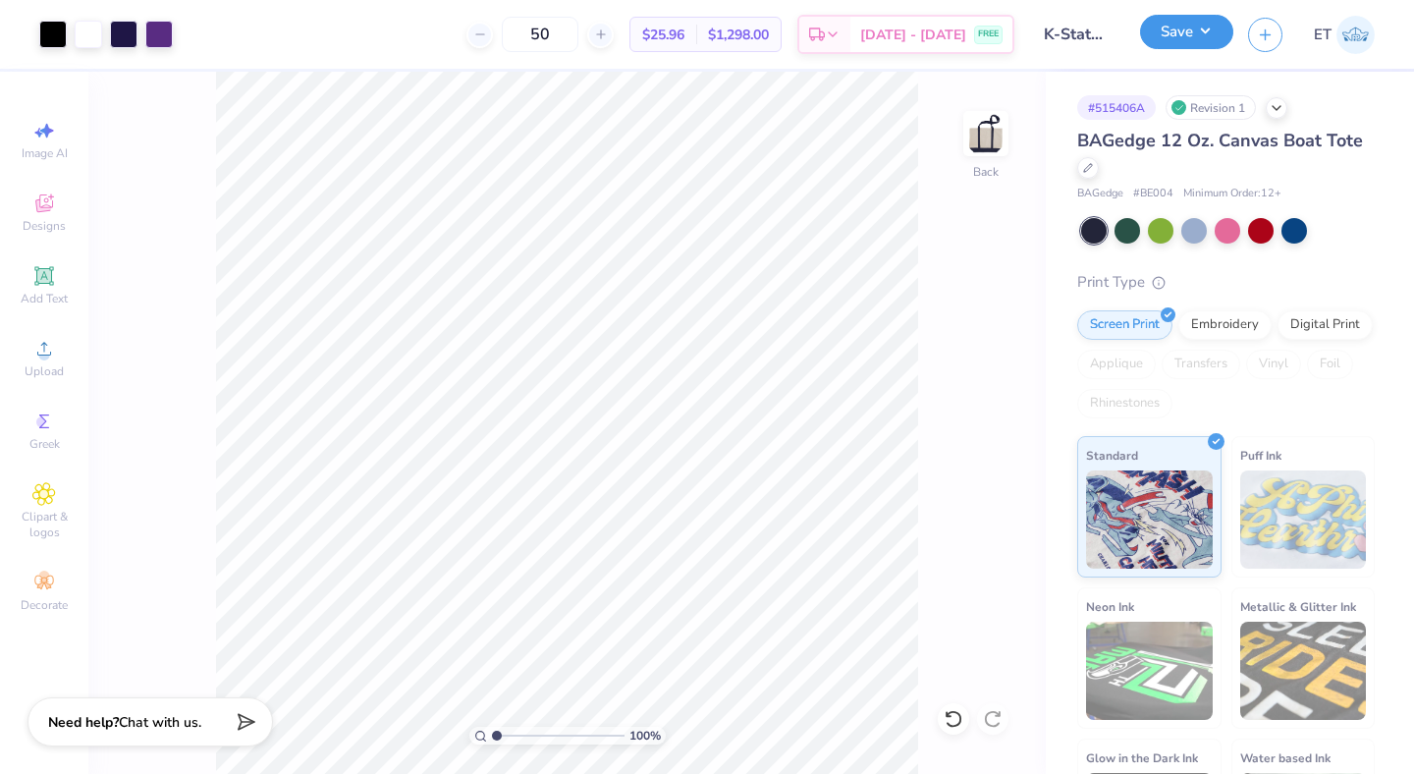
click at [1212, 47] on button "Save" at bounding box center [1186, 32] width 93 height 34
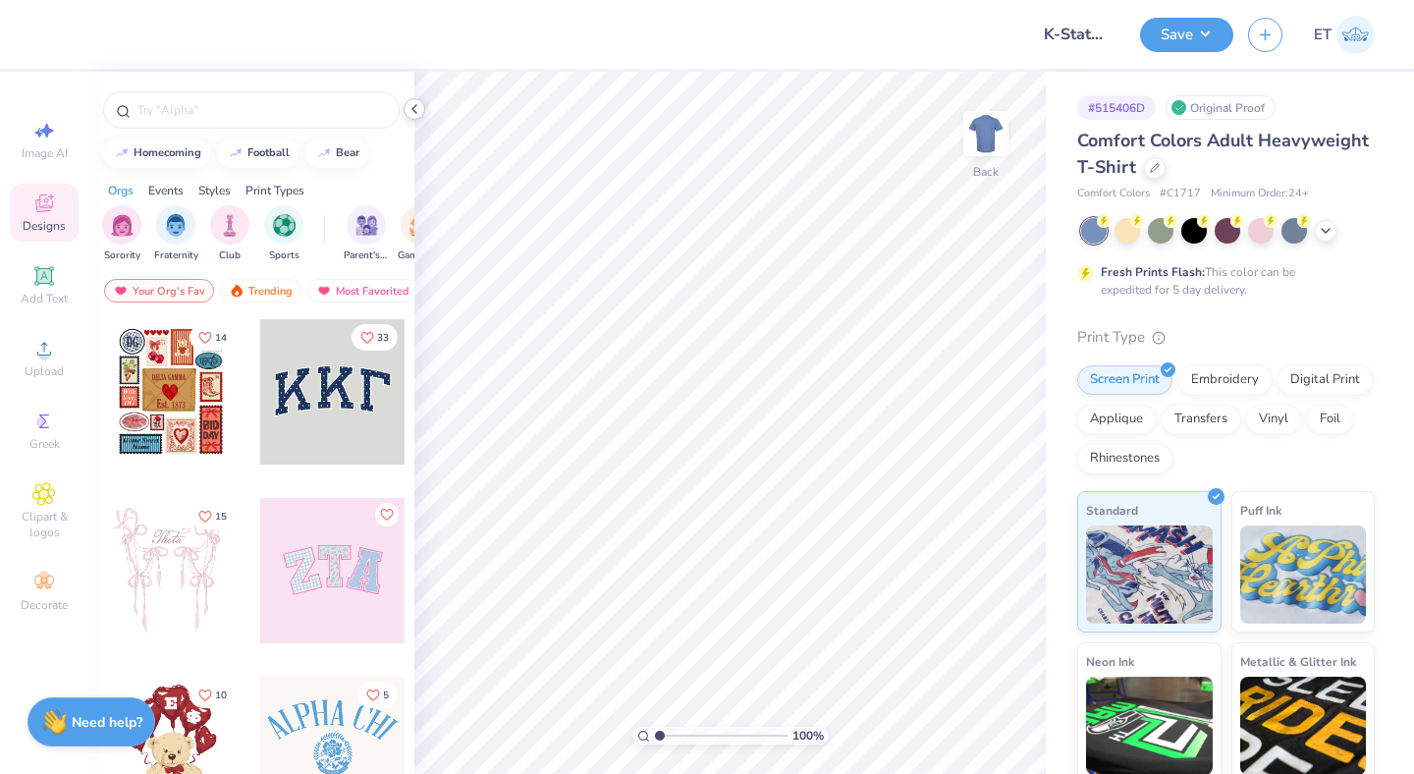
click at [423, 108] on div at bounding box center [415, 109] width 22 height 22
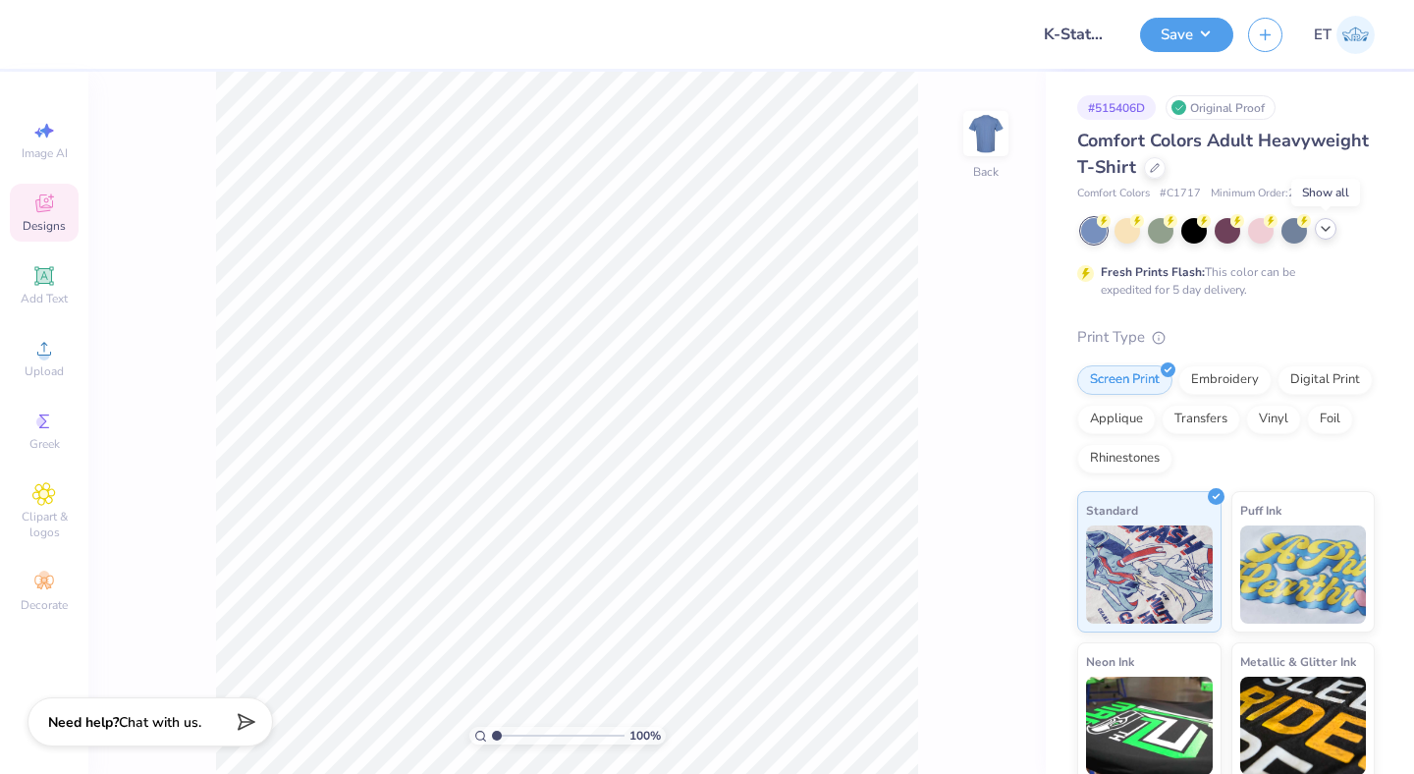
click at [1325, 230] on polyline at bounding box center [1326, 229] width 8 height 4
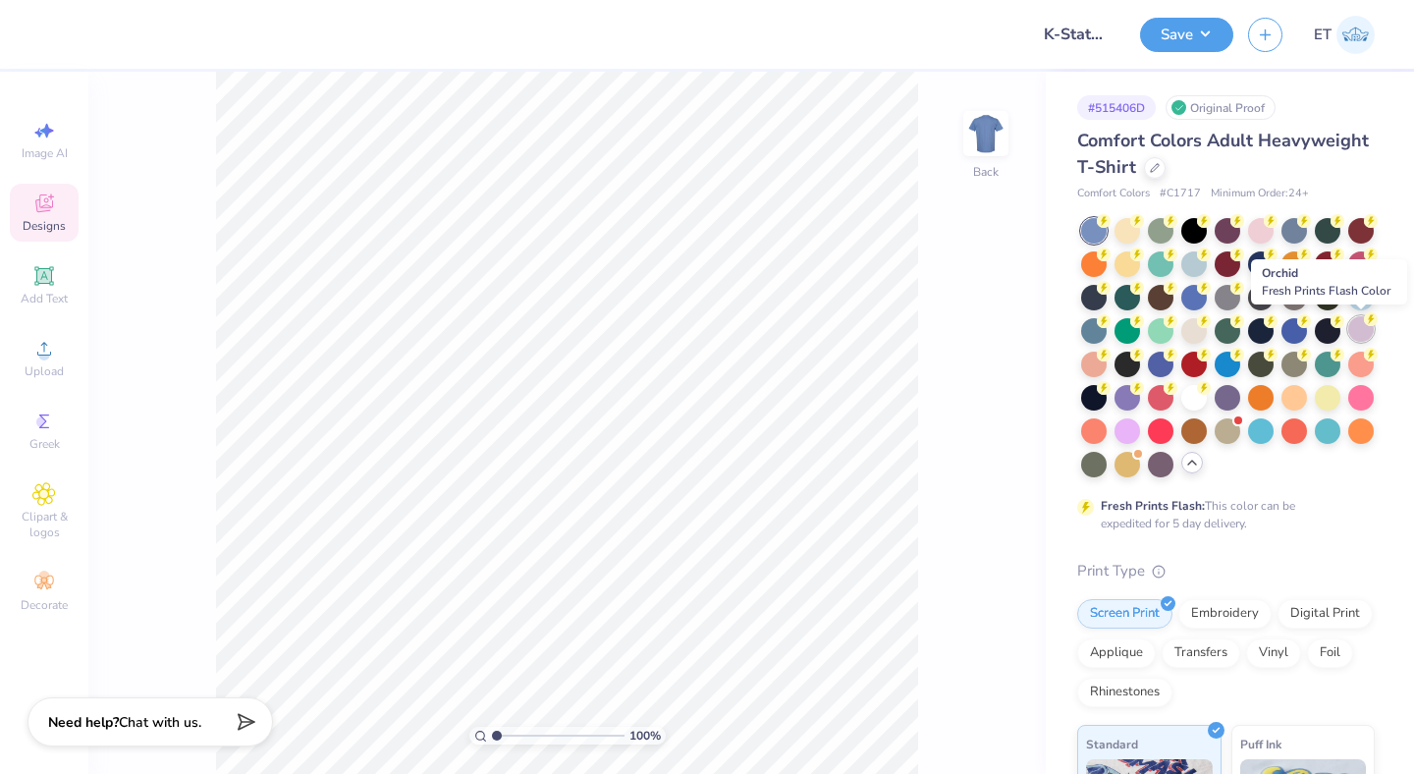
click at [1360, 328] on div at bounding box center [1361, 329] width 26 height 26
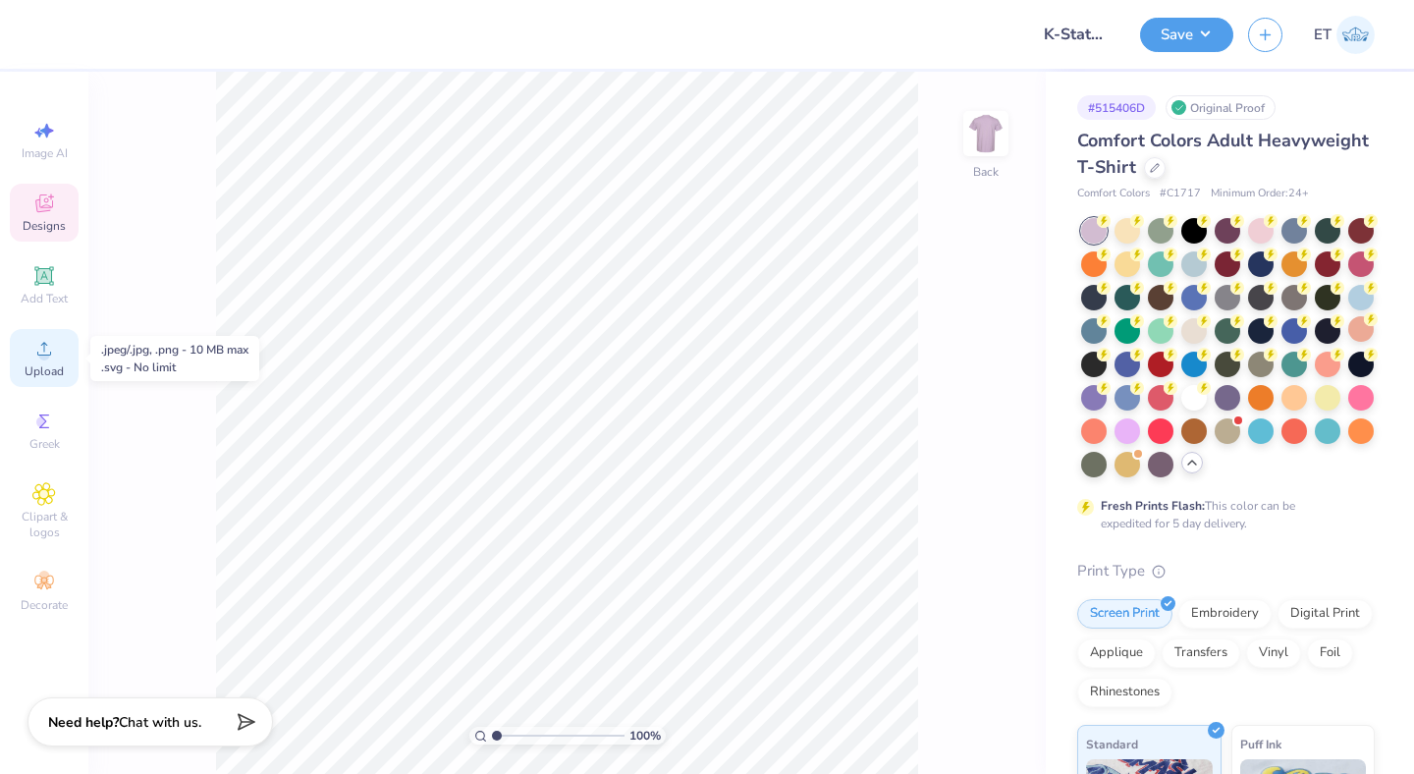
click at [46, 354] on circle at bounding box center [43, 355] width 11 height 11
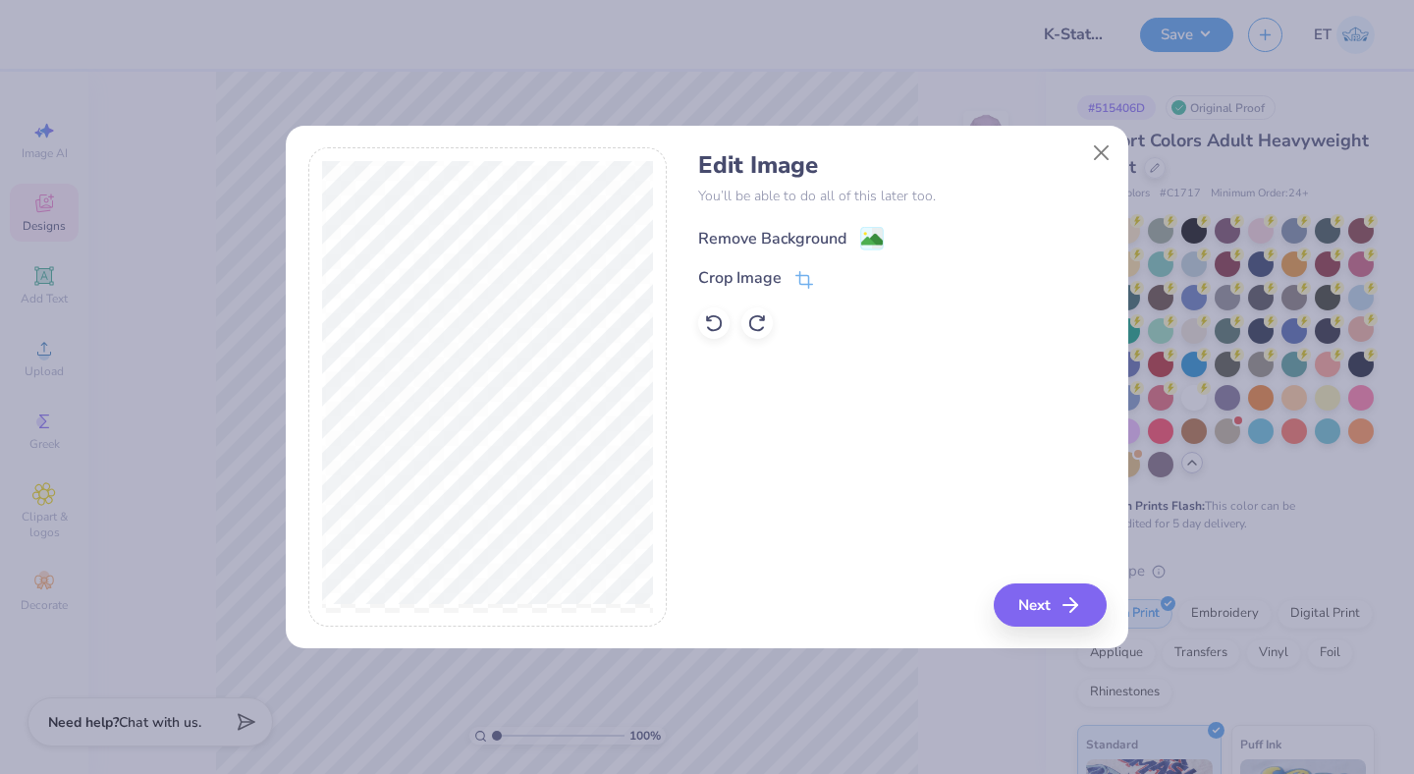
click at [849, 230] on div "Remove Background" at bounding box center [791, 238] width 186 height 25
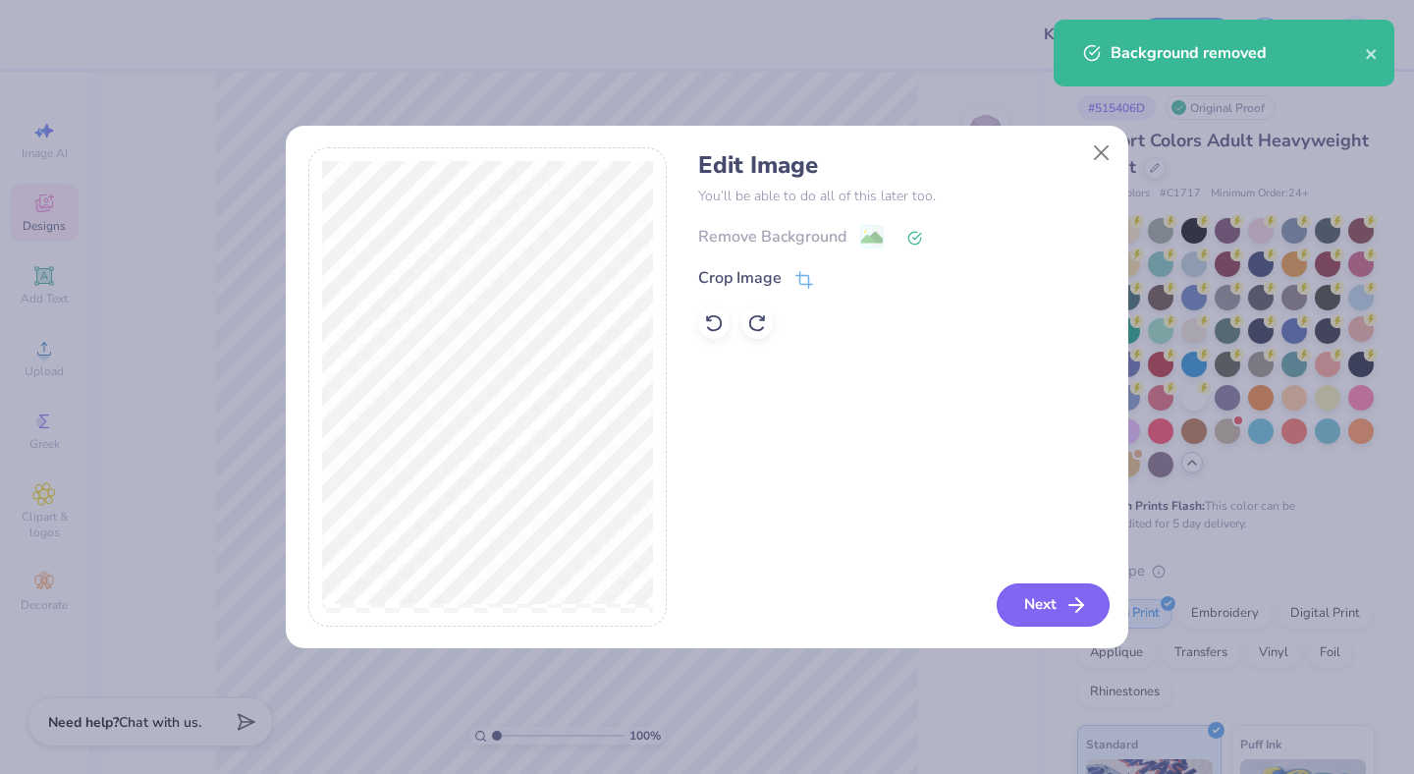
click at [1049, 594] on button "Next" at bounding box center [1053, 604] width 113 height 43
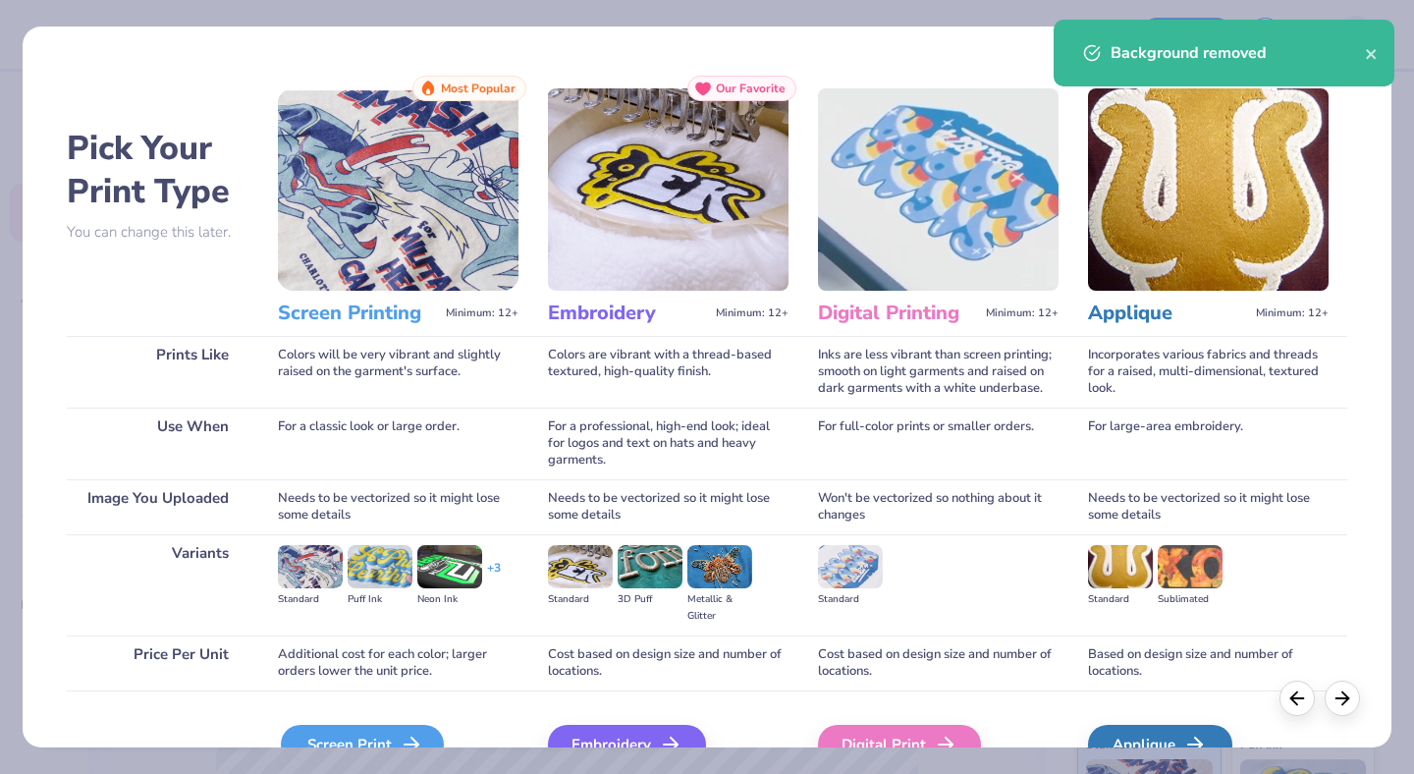
click at [373, 734] on div "Screen Print" at bounding box center [362, 744] width 163 height 39
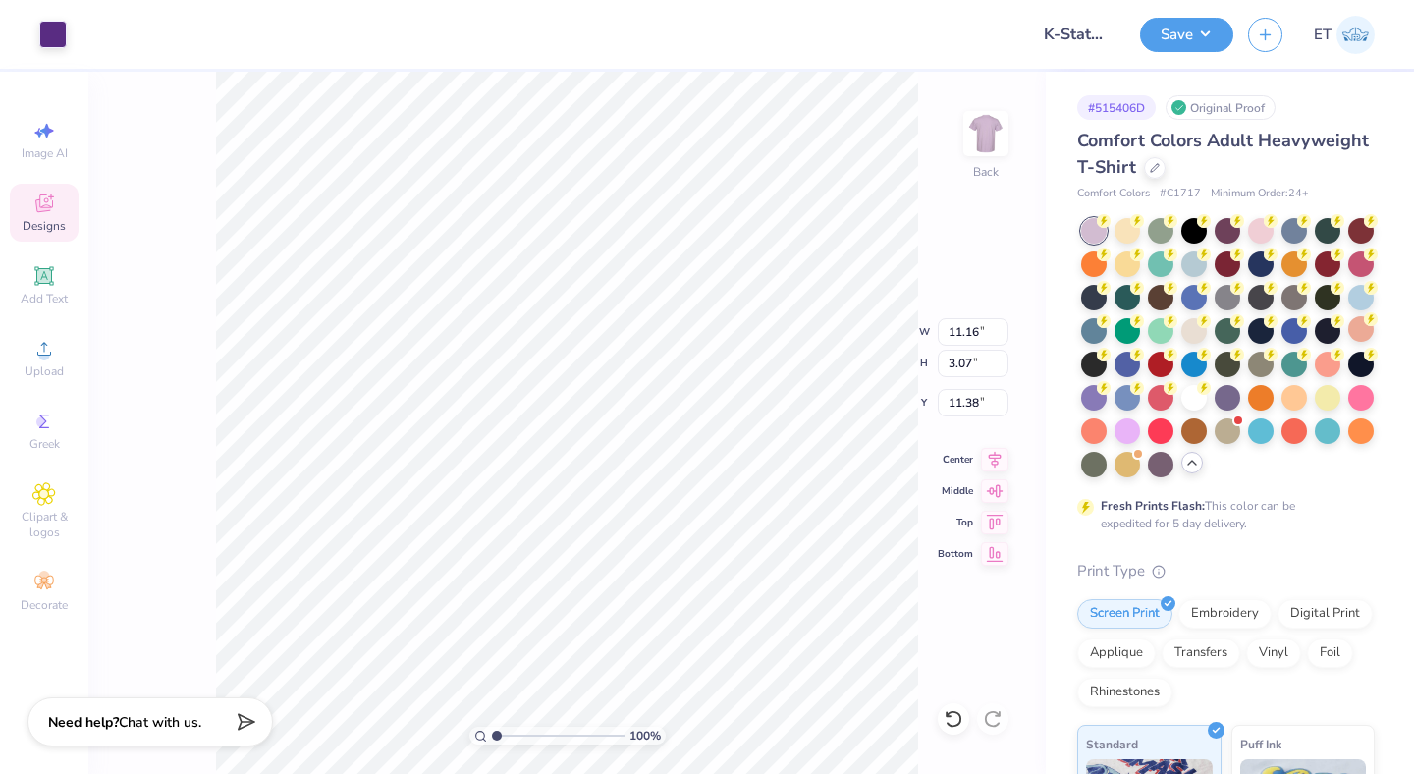
type input "11.16"
type input "3.07"
type input "3.58"
type input "9.71"
type input "2.67"
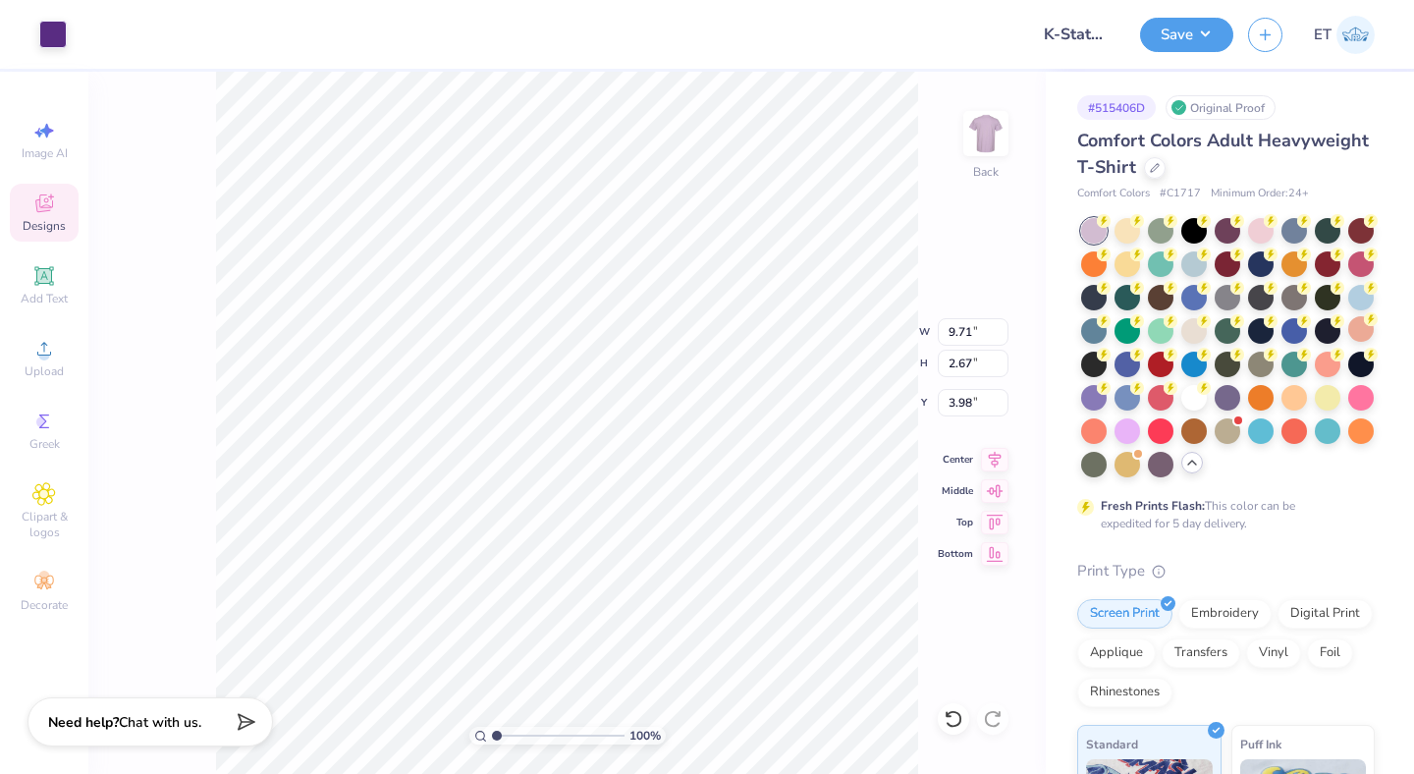
type input "3.00"
click at [1198, 41] on button "Save" at bounding box center [1186, 32] width 93 height 34
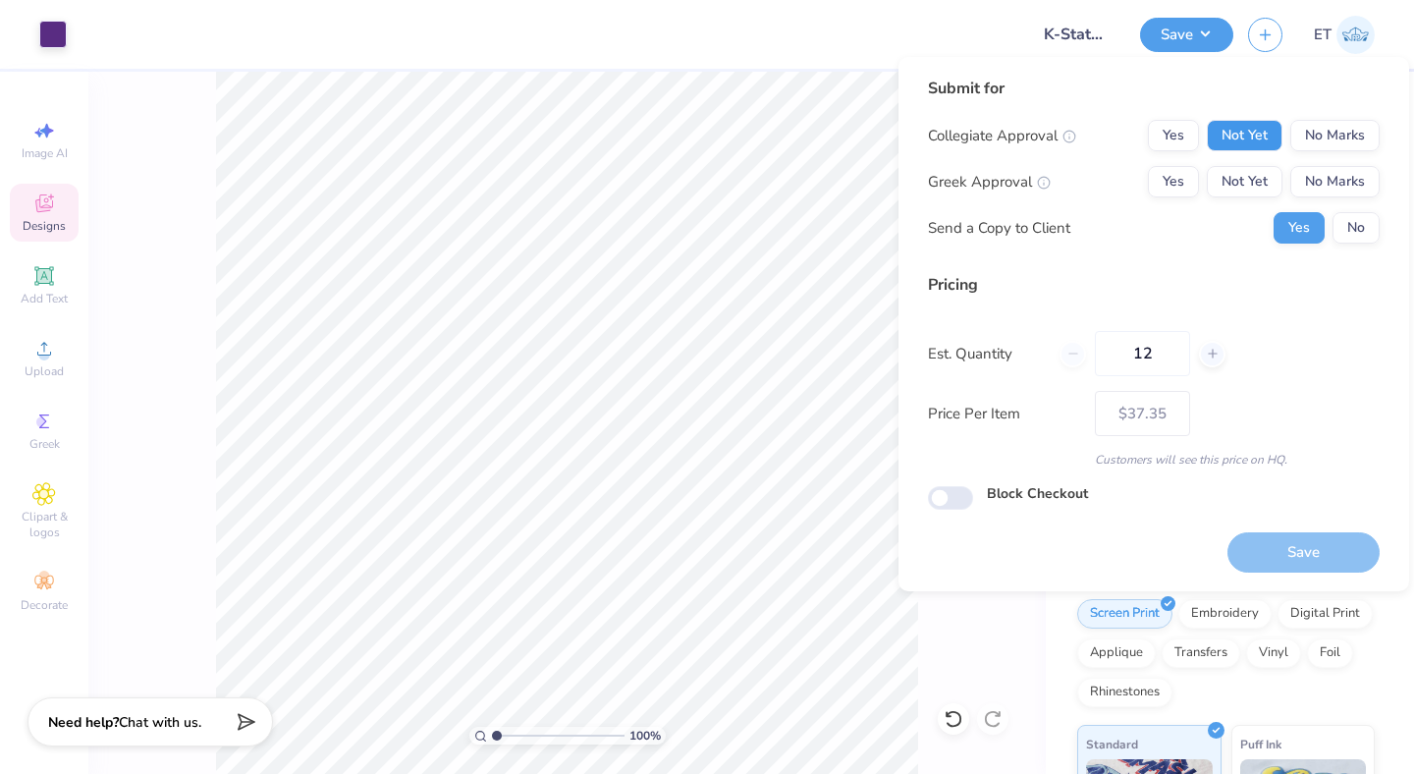
click at [1264, 130] on button "Not Yet" at bounding box center [1245, 135] width 76 height 31
click at [1323, 178] on button "No Marks" at bounding box center [1334, 181] width 89 height 31
click at [1350, 212] on button "No" at bounding box center [1356, 227] width 47 height 31
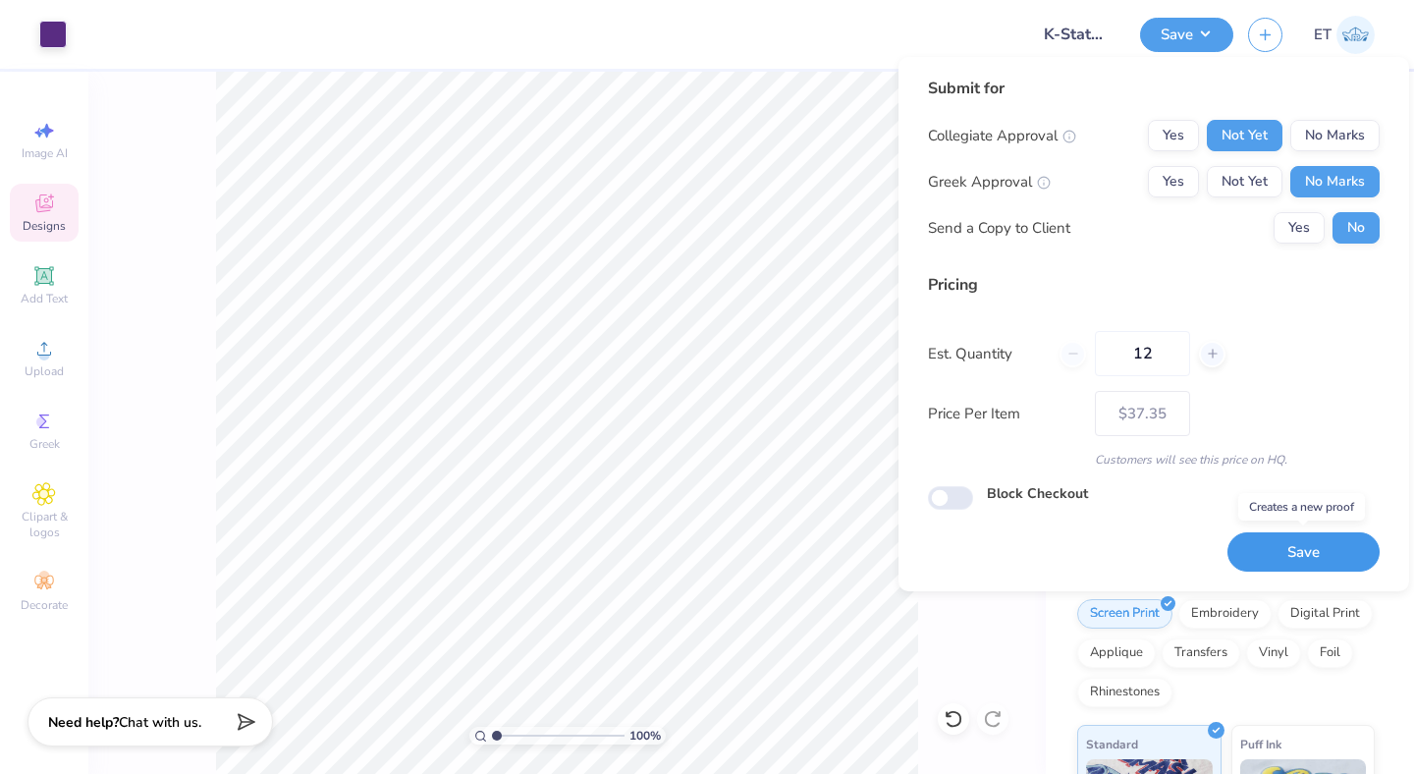
click at [1280, 542] on button "Save" at bounding box center [1303, 552] width 152 height 40
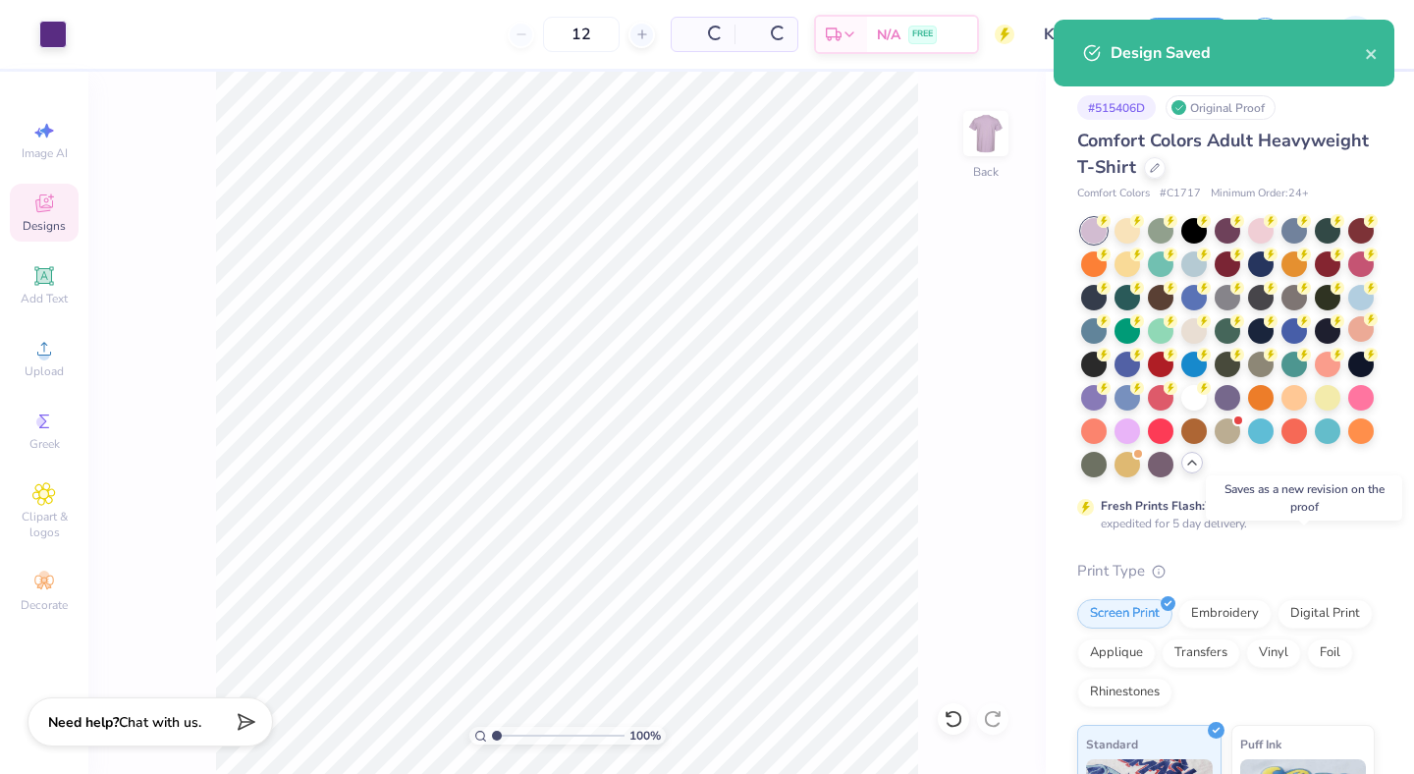
type input "– –"
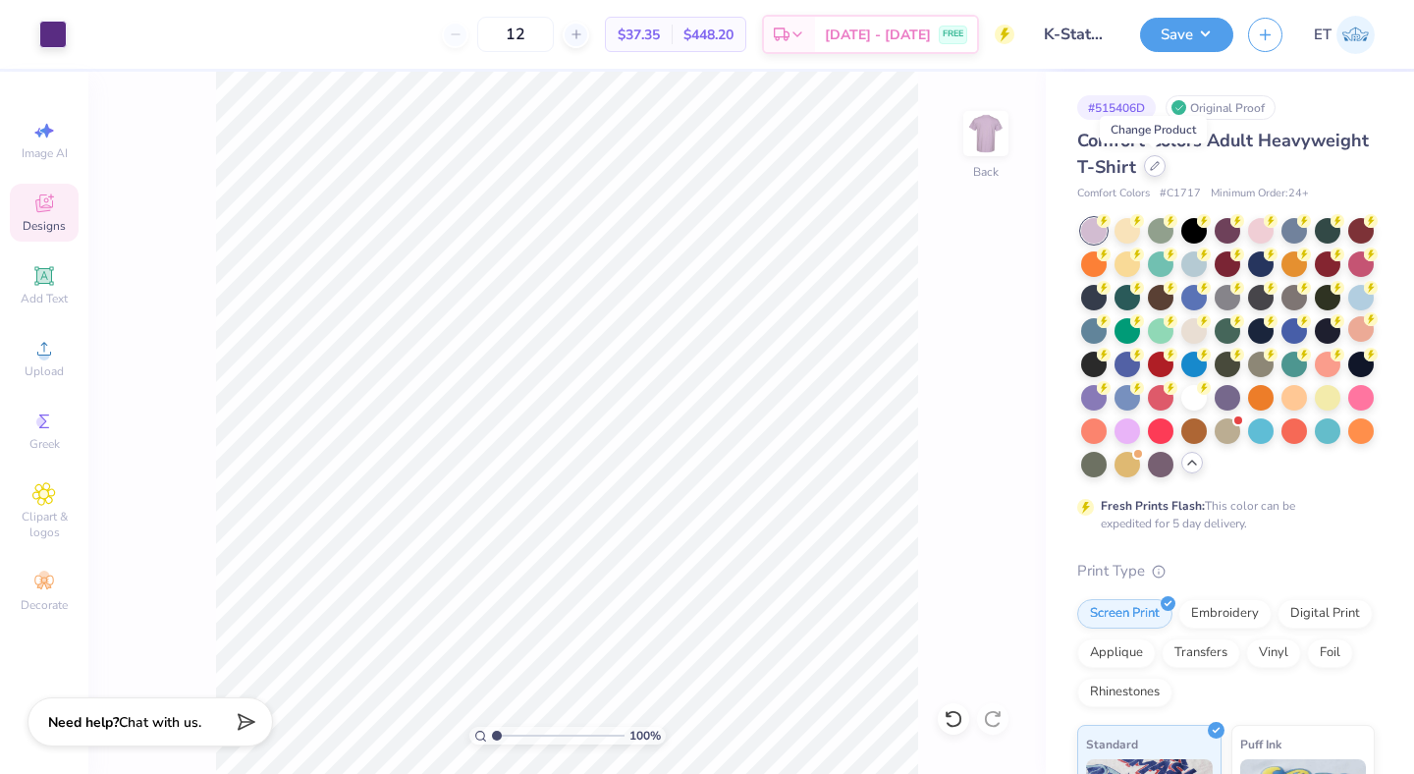
click at [1159, 169] on div at bounding box center [1155, 166] width 22 height 22
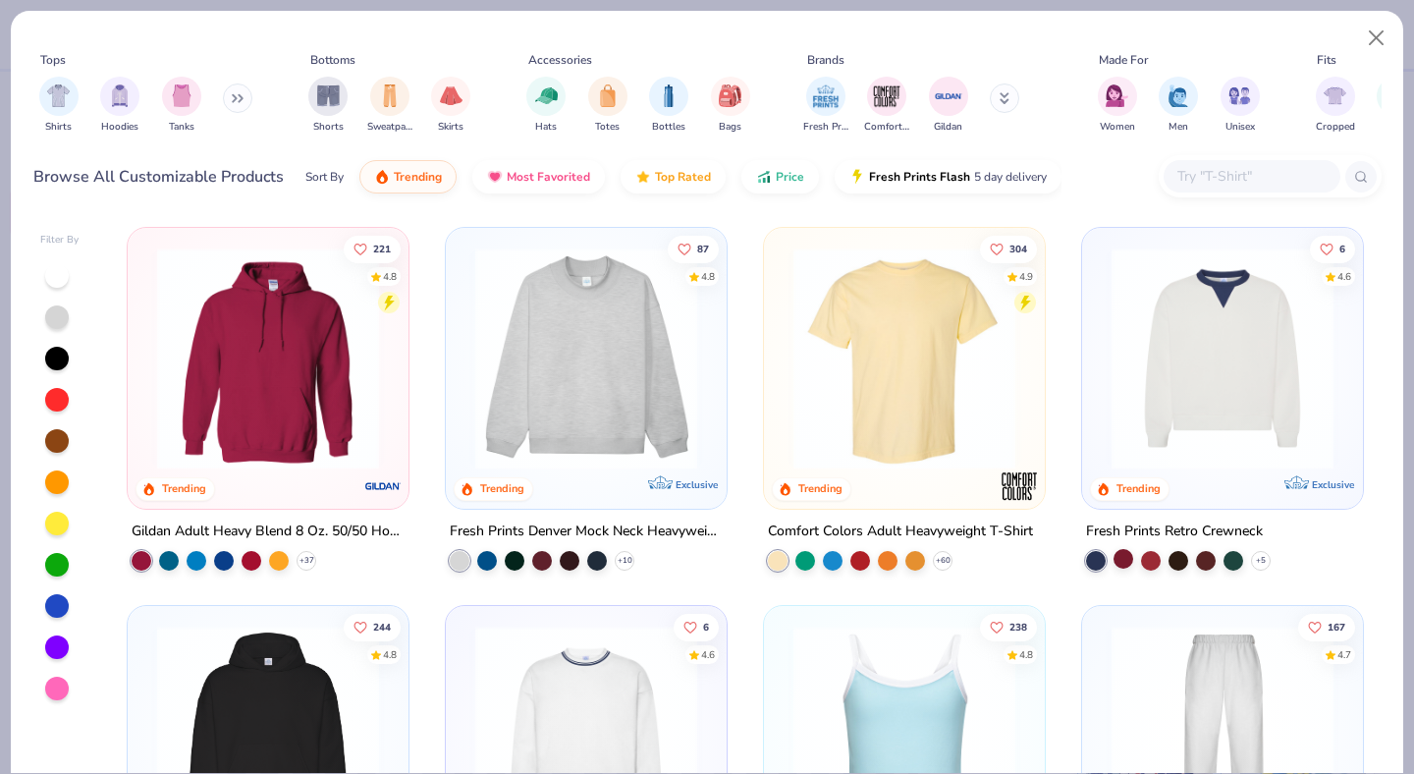
click at [1121, 556] on div at bounding box center [1124, 559] width 20 height 20
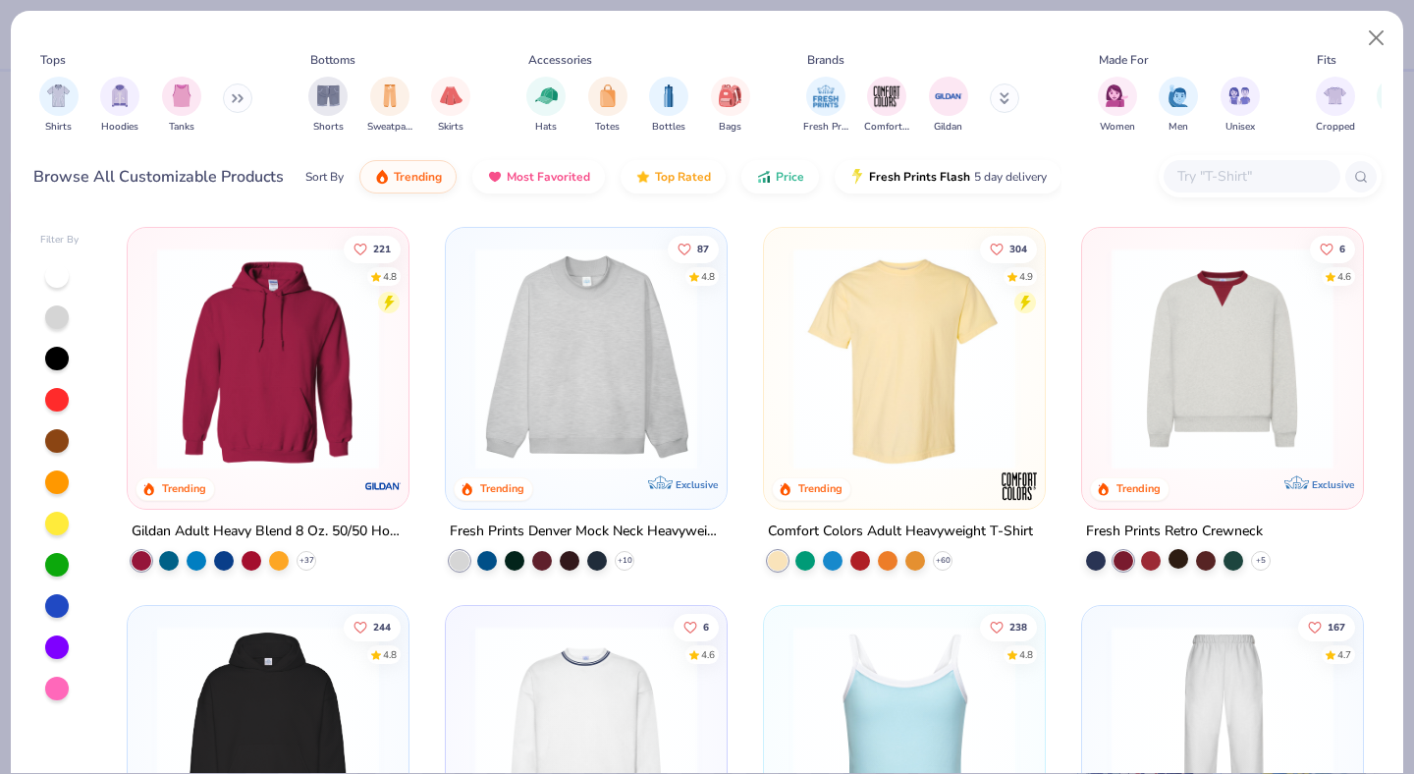
click at [1174, 558] on div at bounding box center [1179, 559] width 20 height 20
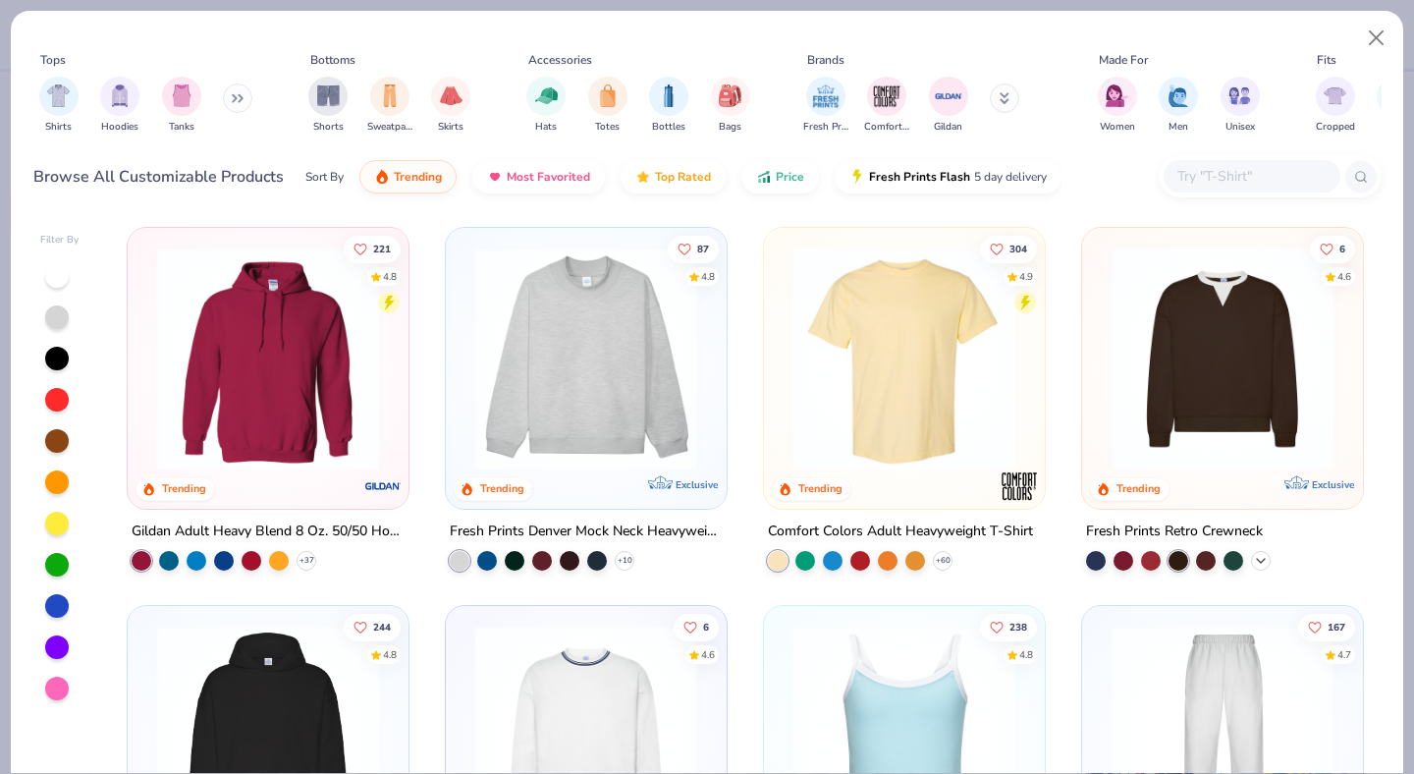
click at [1260, 559] on polyline at bounding box center [1261, 561] width 8 height 4
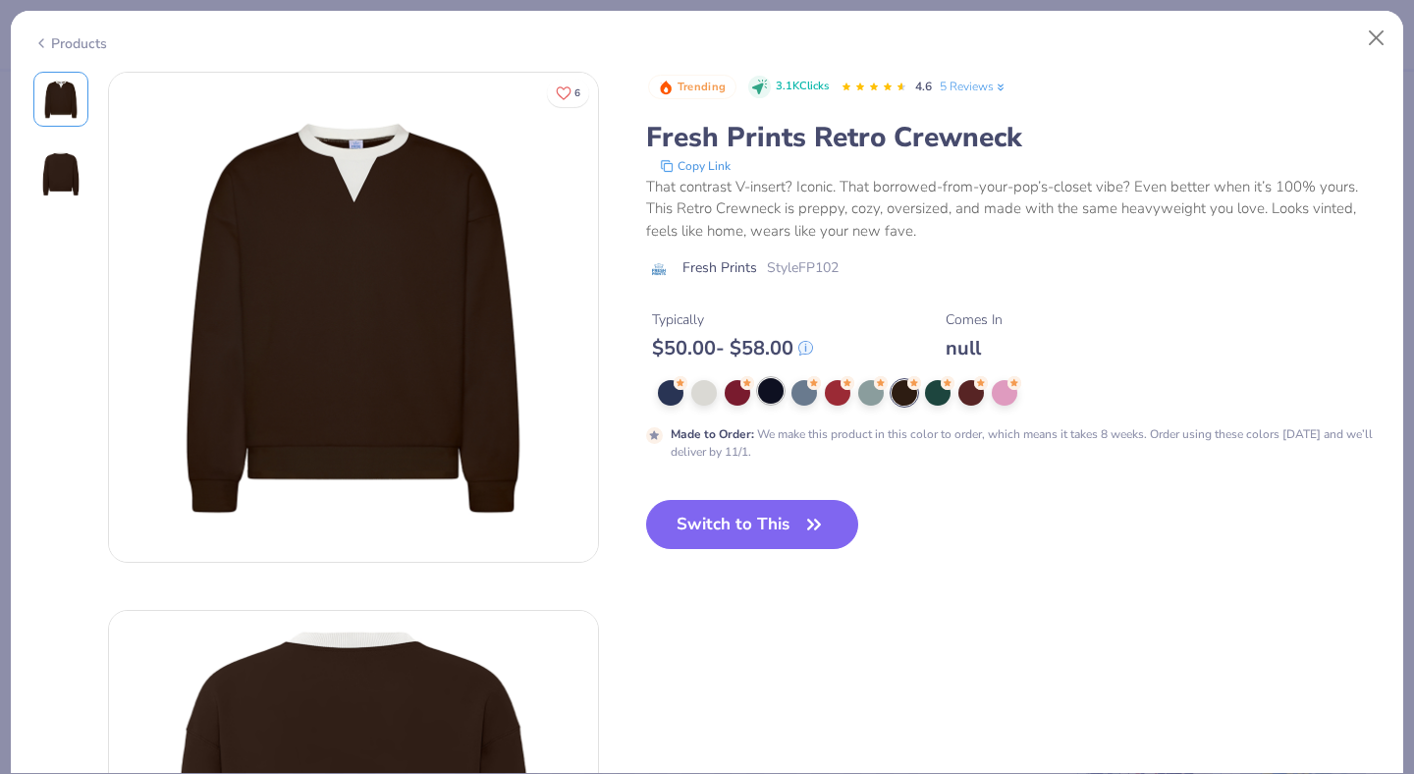
click at [772, 393] on div at bounding box center [771, 391] width 26 height 26
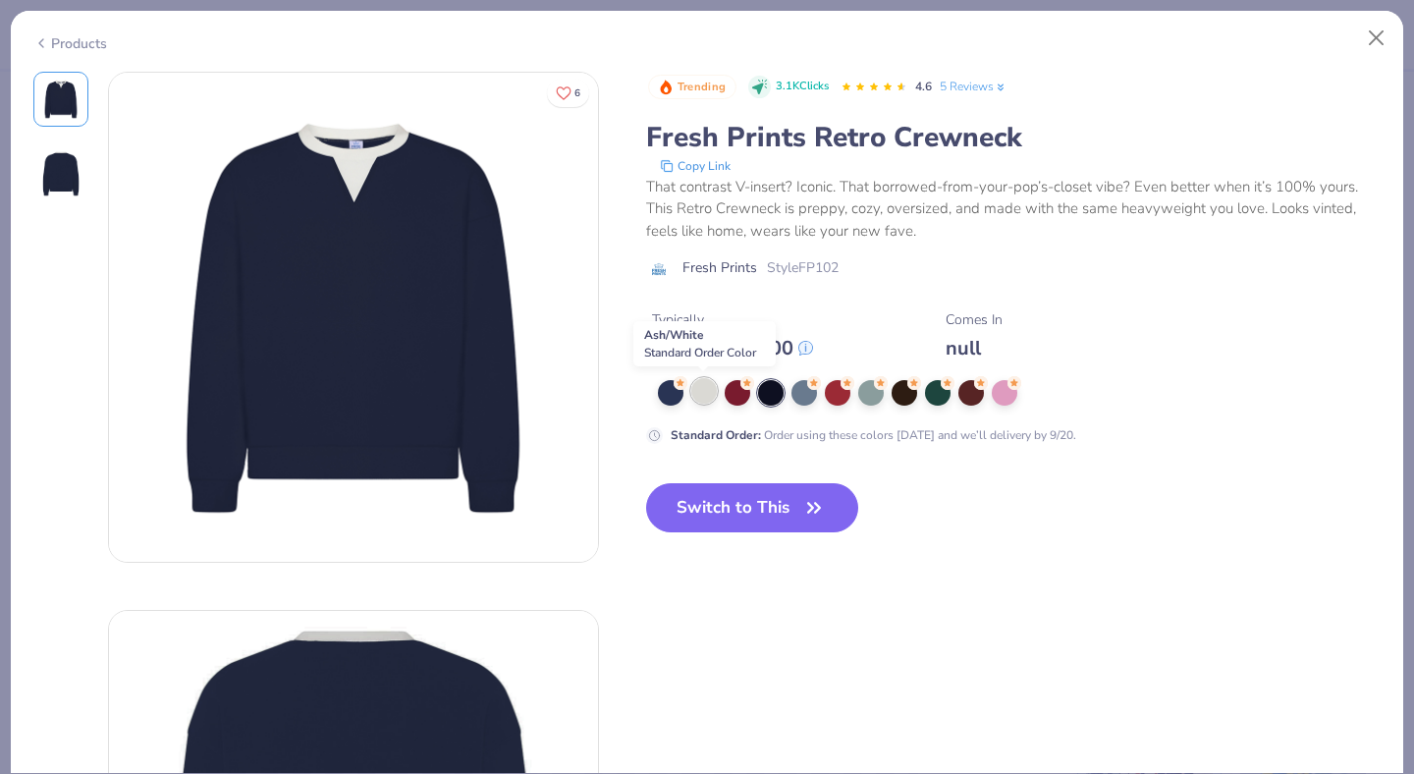
click at [706, 393] on div at bounding box center [704, 391] width 26 height 26
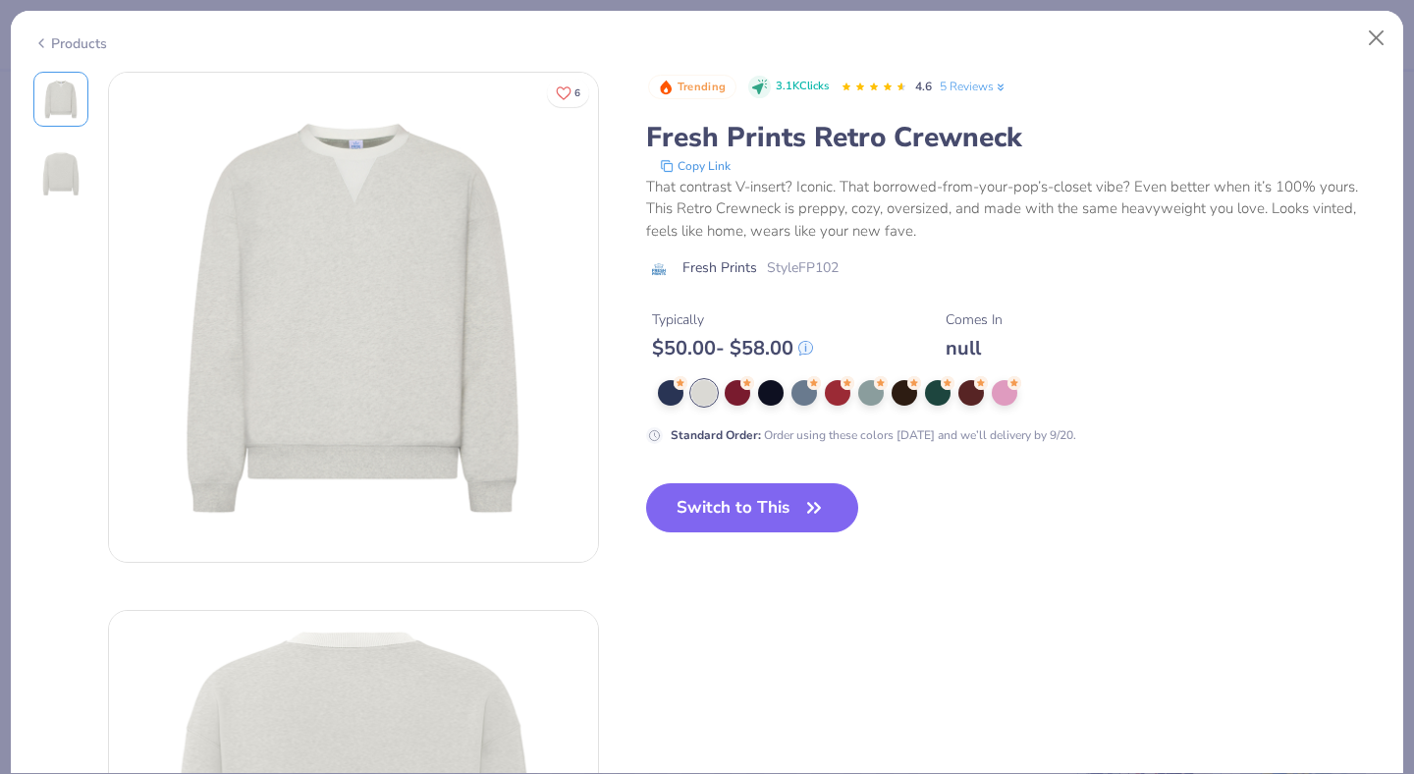
click at [51, 44] on div "Products" at bounding box center [70, 43] width 74 height 21
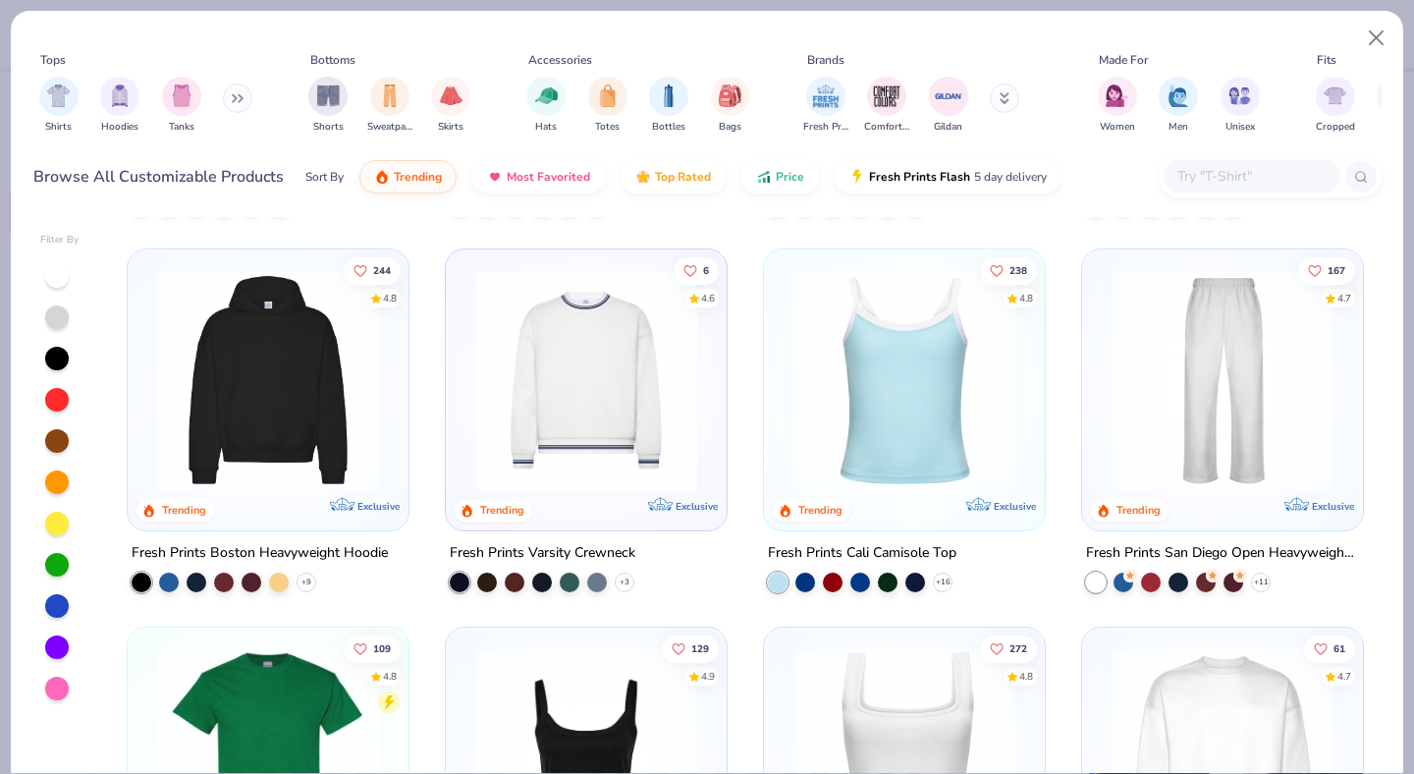
scroll to position [357, 0]
click at [666, 436] on img at bounding box center [586, 379] width 242 height 222
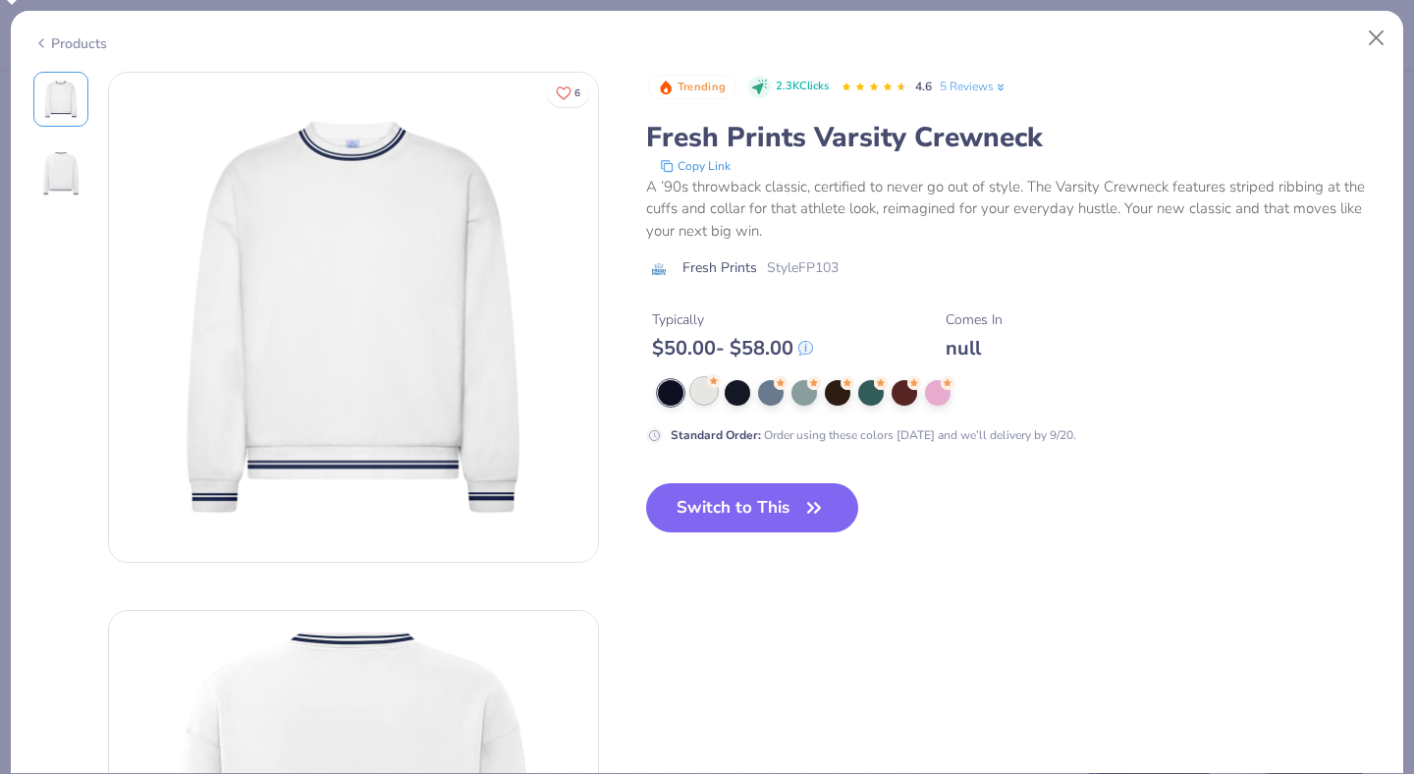
click at [705, 392] on div at bounding box center [704, 391] width 26 height 26
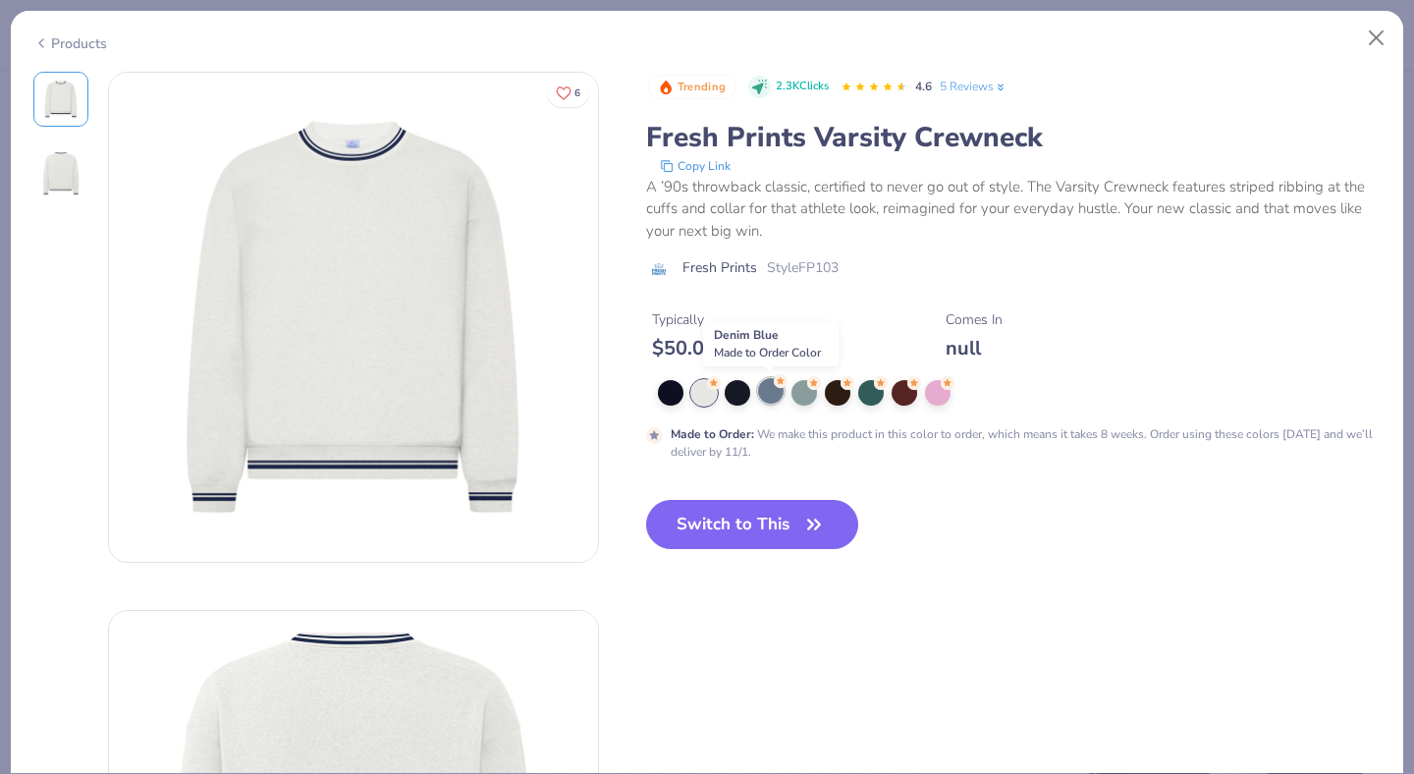
click at [772, 398] on div at bounding box center [771, 391] width 26 height 26
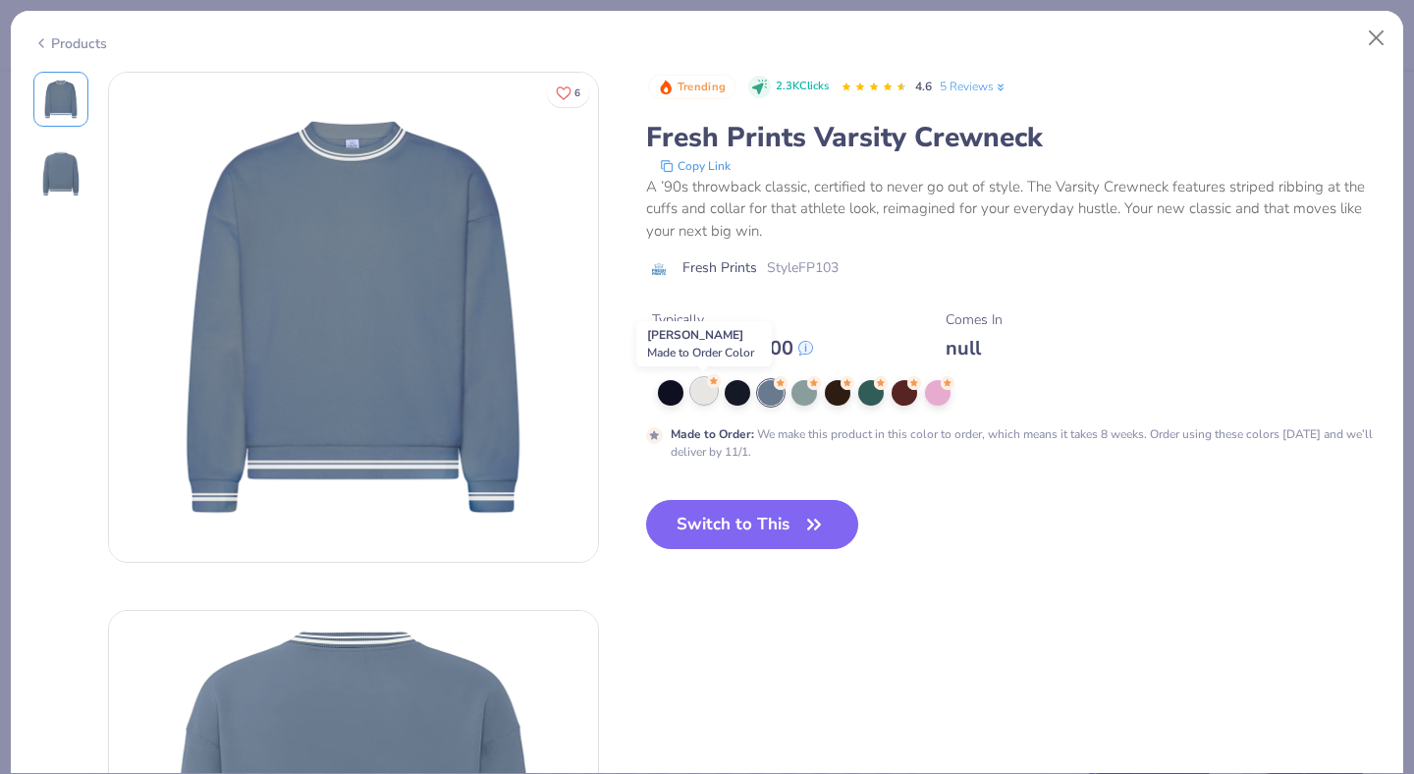
click at [703, 393] on div at bounding box center [704, 391] width 26 height 26
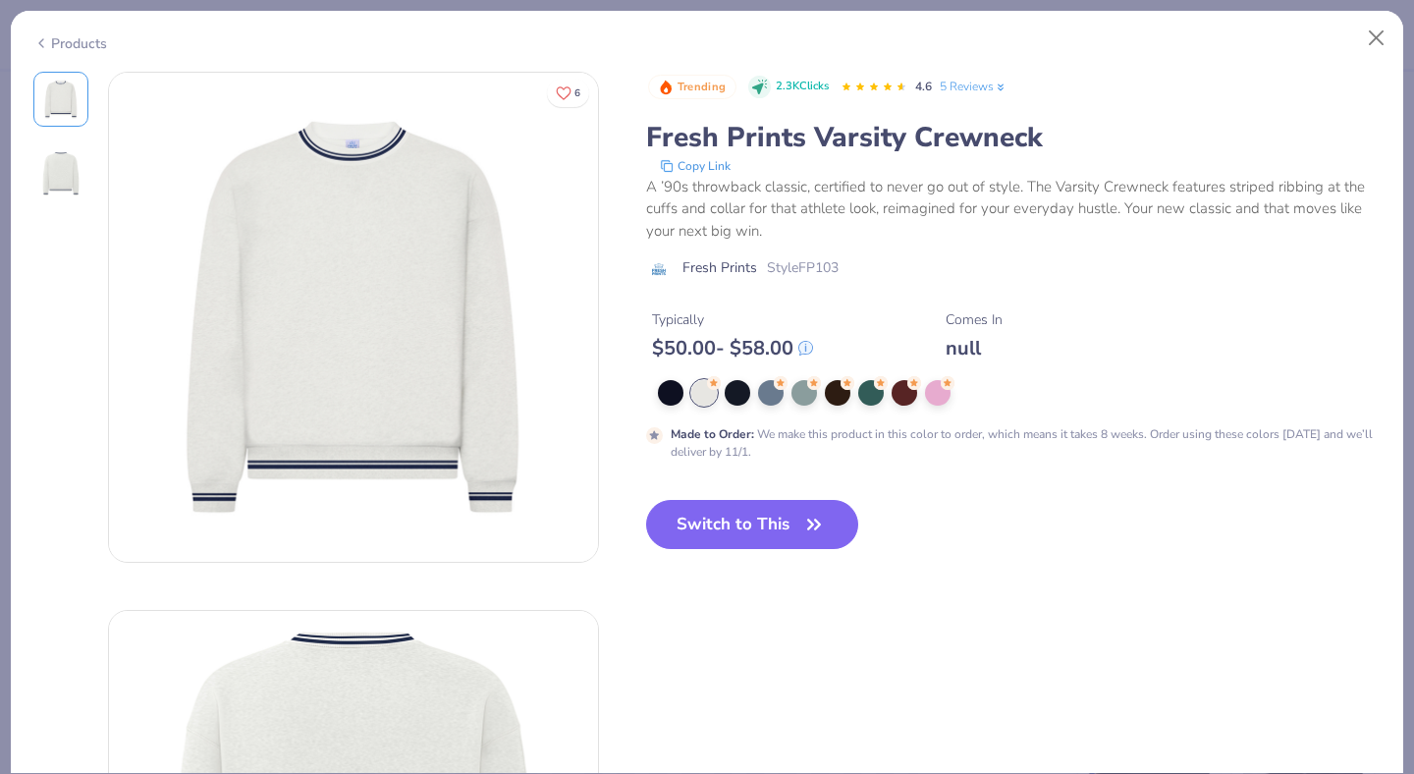
click at [80, 39] on div "Products" at bounding box center [70, 43] width 74 height 21
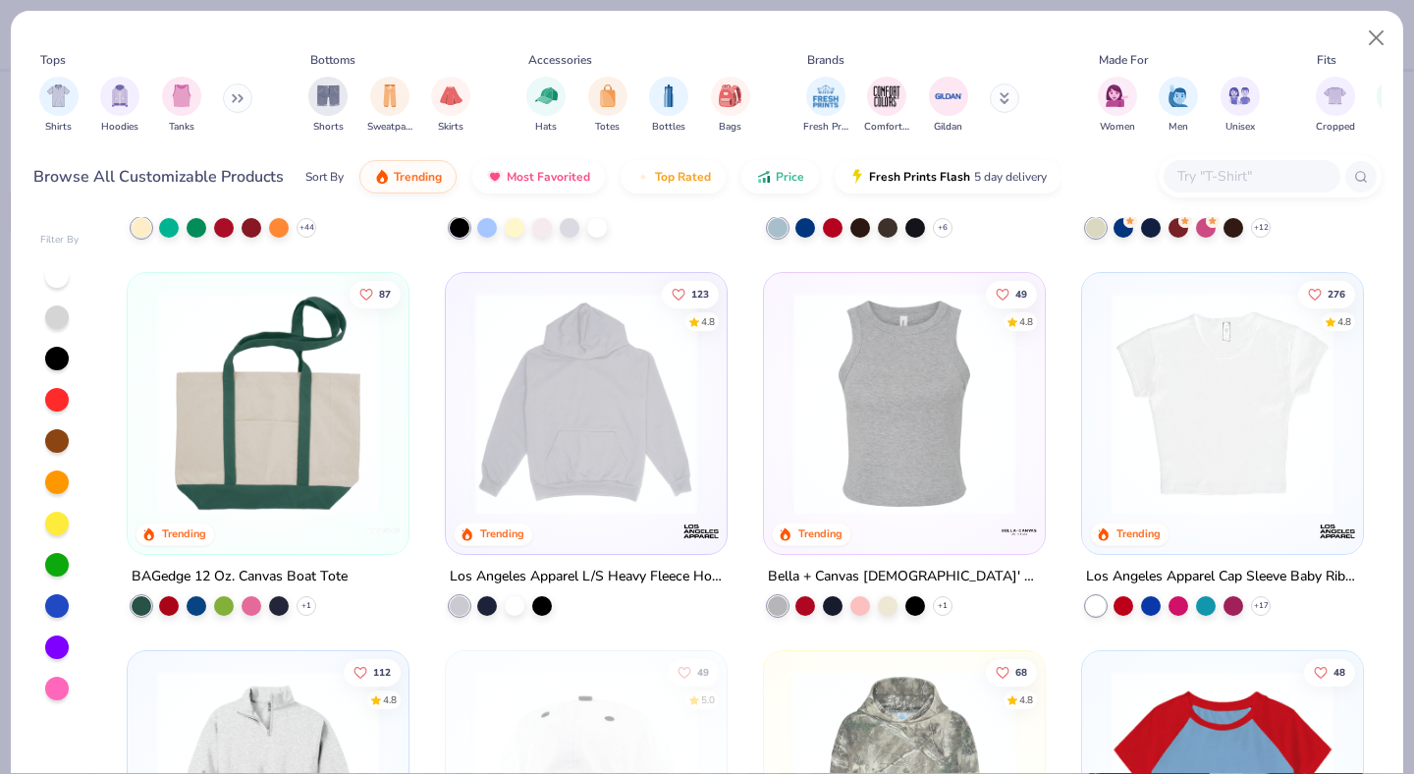
scroll to position [1845, 0]
